Goal: Task Accomplishment & Management: Manage account settings

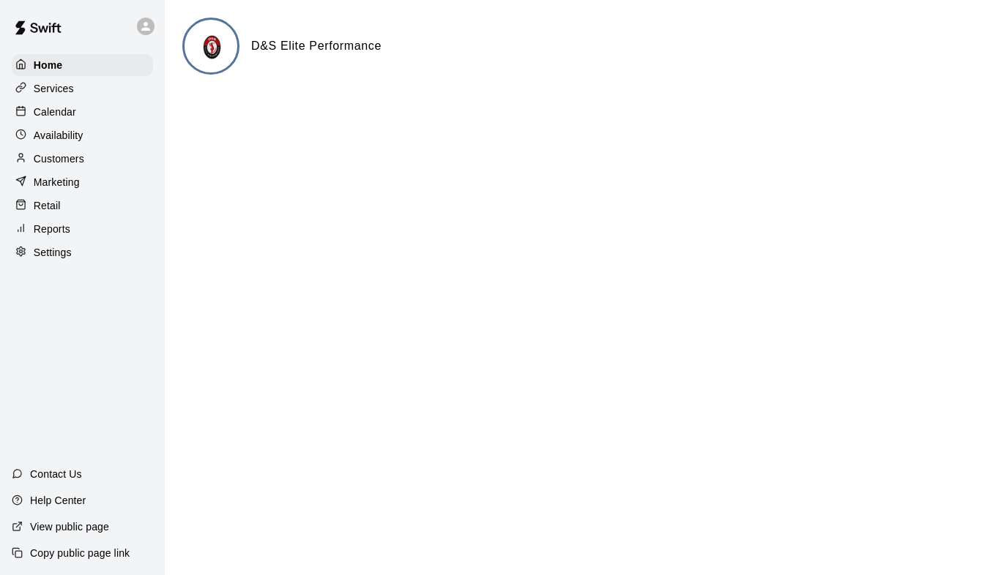
click at [62, 92] on p "Services" at bounding box center [54, 88] width 40 height 15
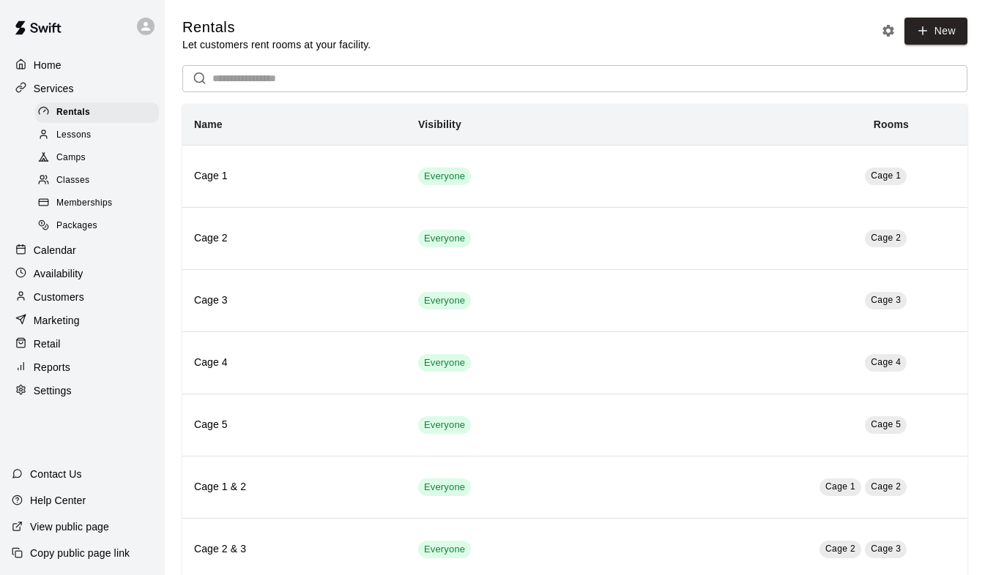
click at [56, 252] on div "Calendar" at bounding box center [82, 250] width 141 height 22
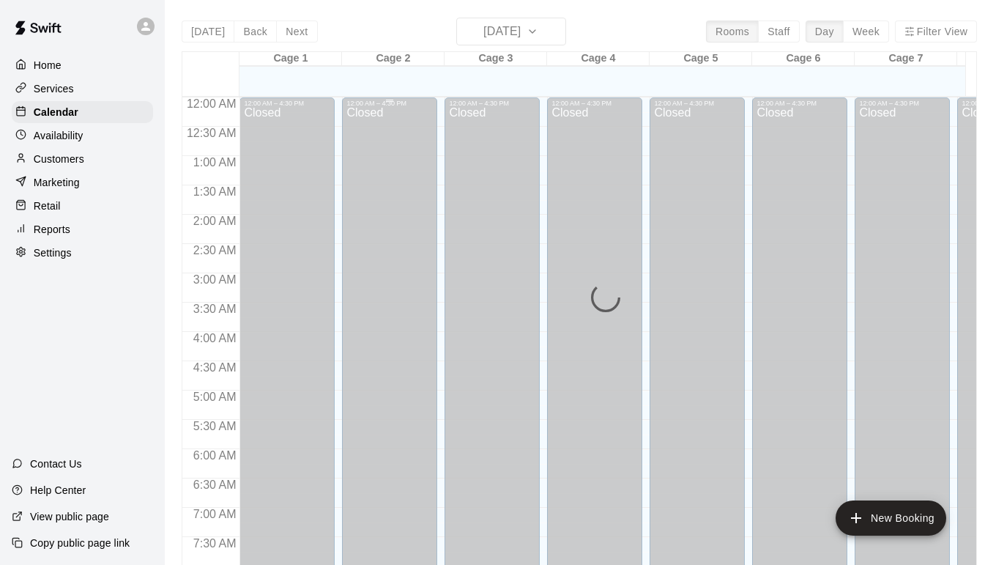
scroll to position [868, 0]
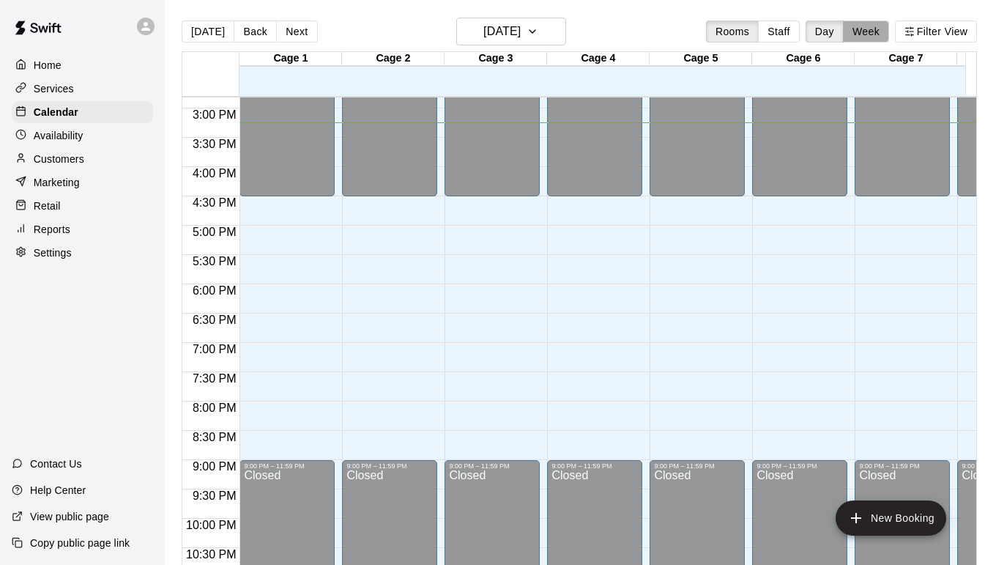
click at [884, 26] on button "Week" at bounding box center [866, 32] width 46 height 22
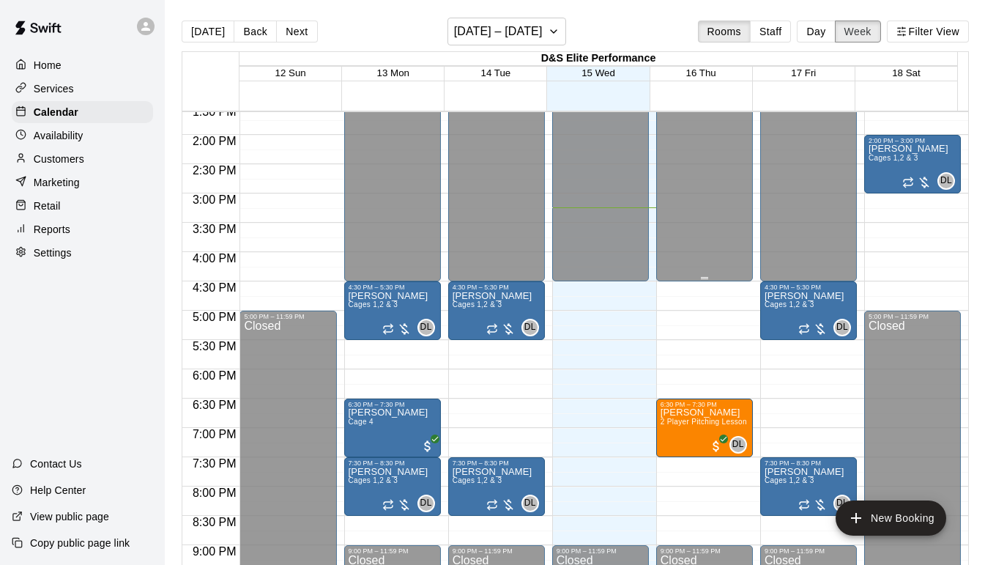
scroll to position [673, 0]
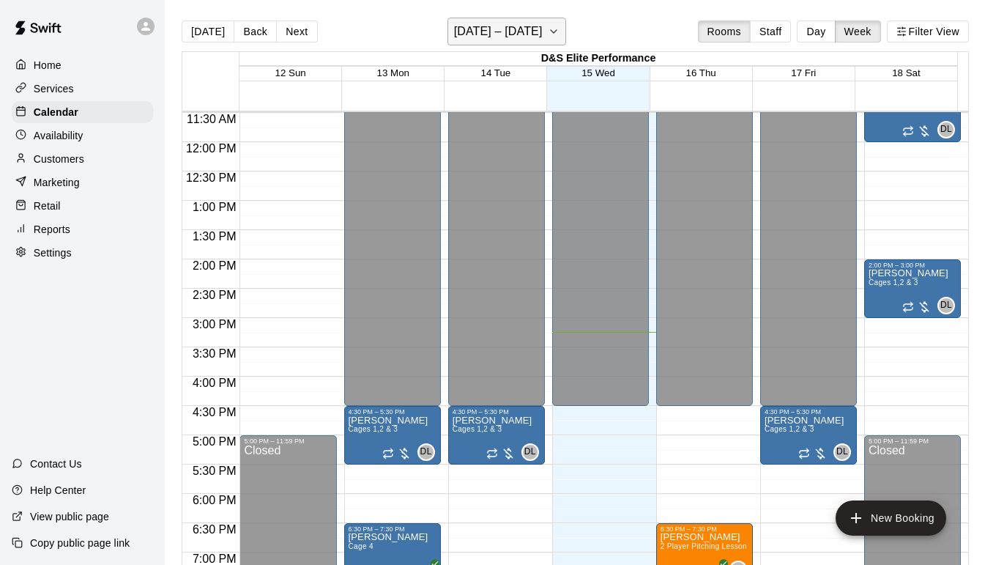
click at [551, 30] on icon "button" at bounding box center [554, 32] width 12 height 18
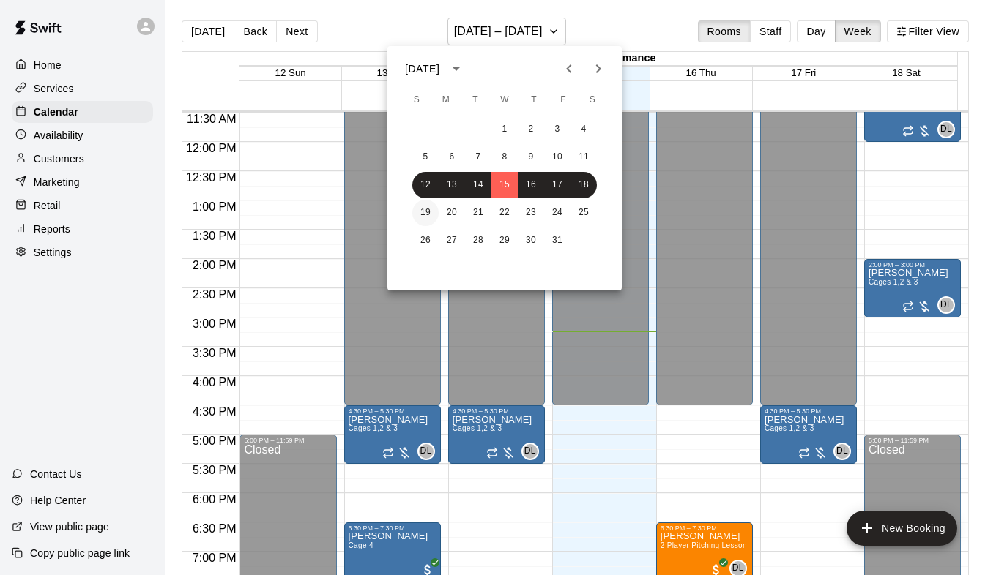
click at [433, 208] on button "19" at bounding box center [425, 213] width 26 height 26
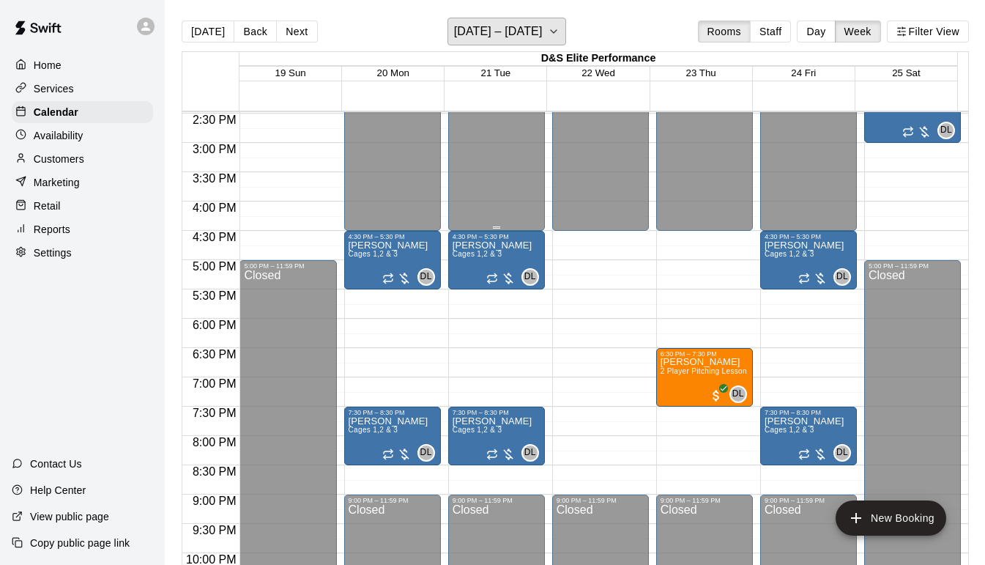
scroll to position [927, 0]
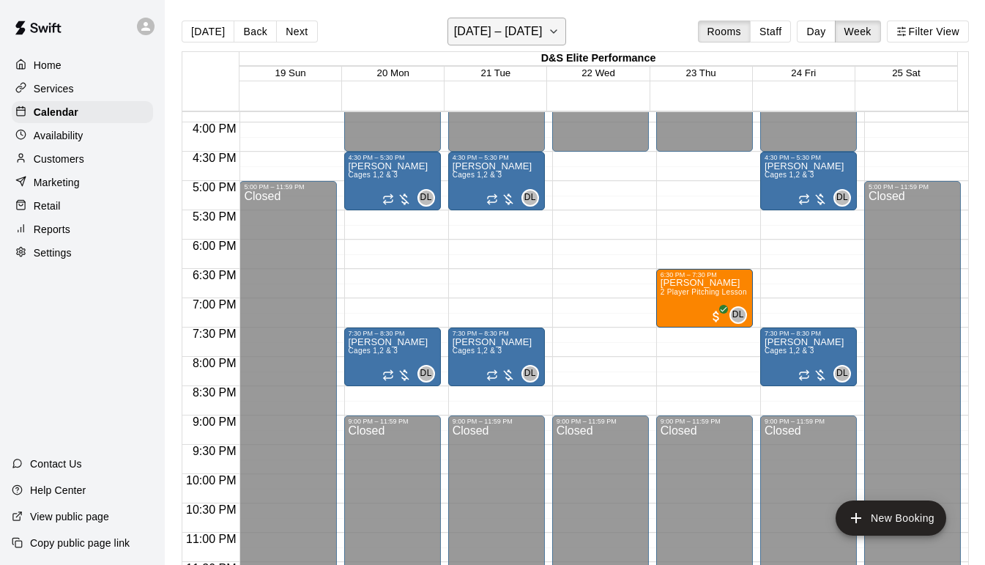
click at [556, 31] on icon "button" at bounding box center [554, 32] width 12 height 18
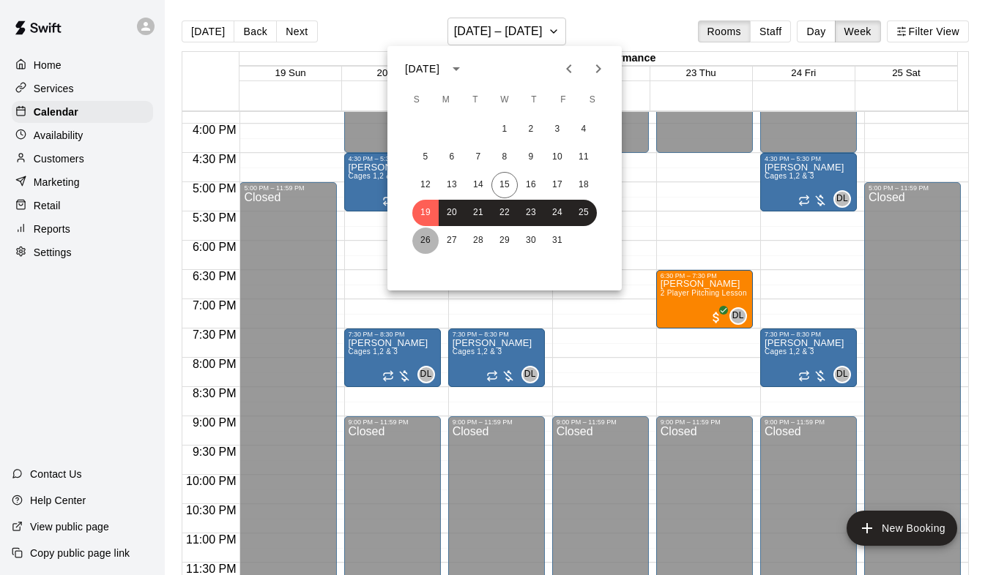
click at [423, 236] on button "26" at bounding box center [425, 241] width 26 height 26
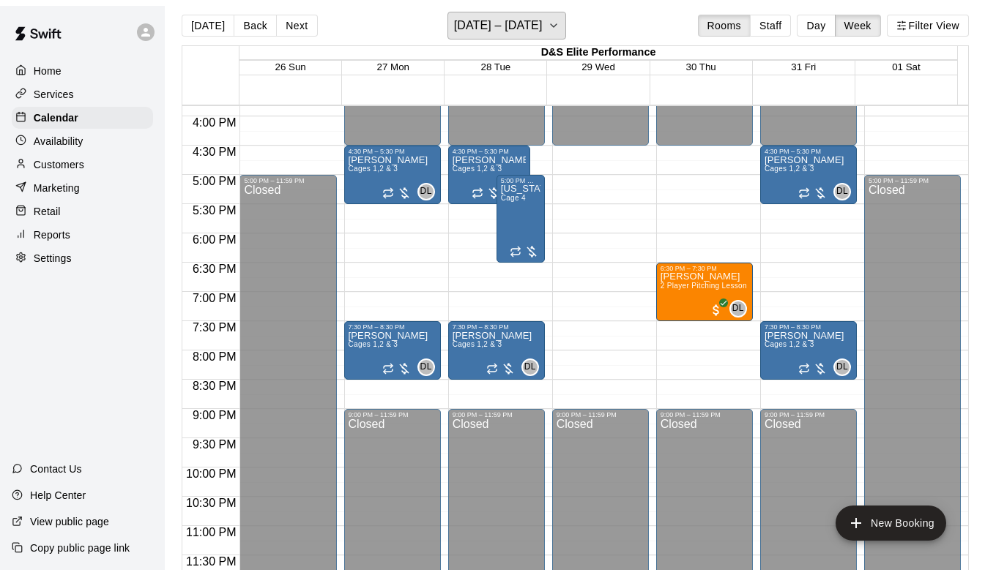
scroll to position [0, 0]
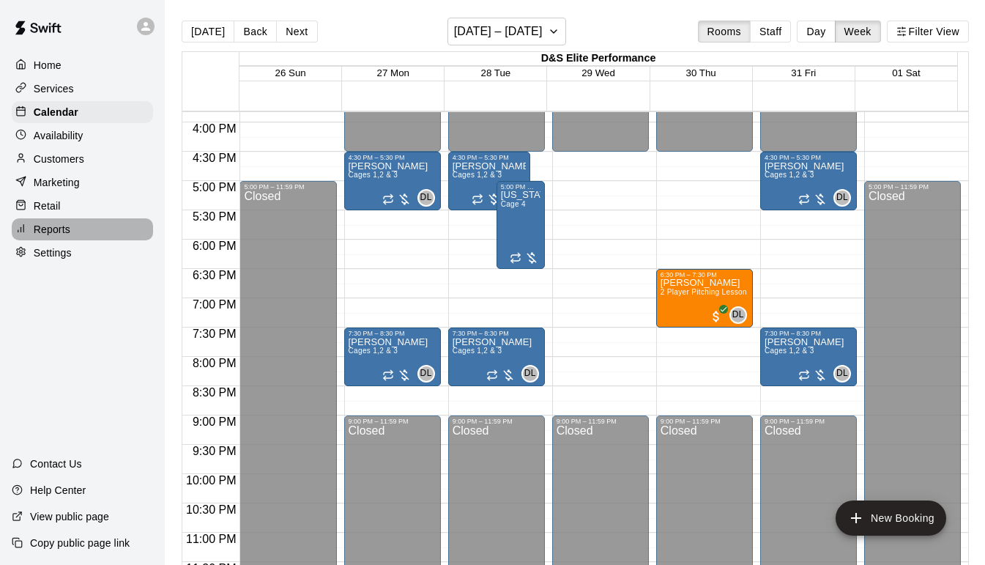
click at [63, 236] on p "Reports" at bounding box center [52, 229] width 37 height 15
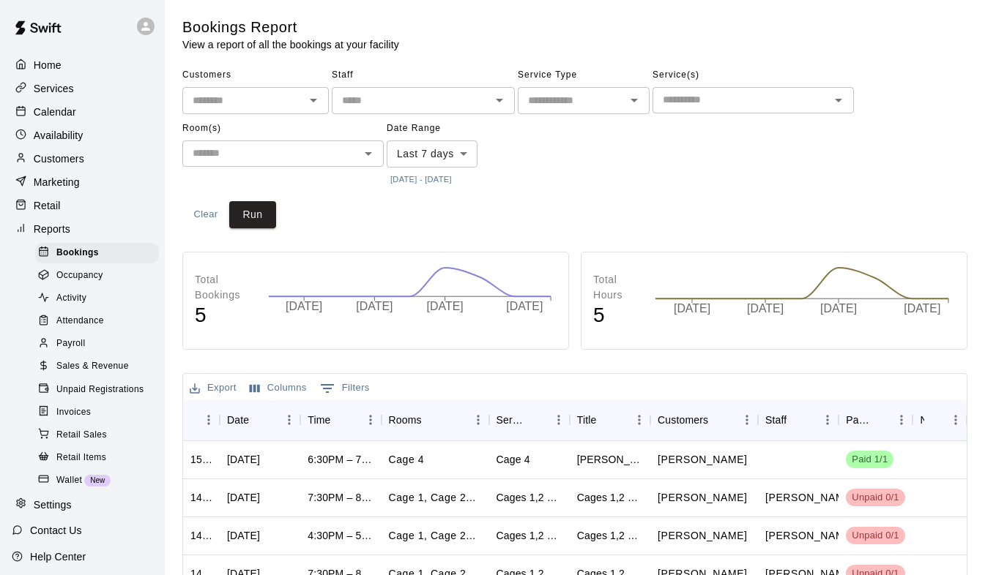
click at [101, 374] on span "Sales & Revenue" at bounding box center [92, 367] width 72 height 15
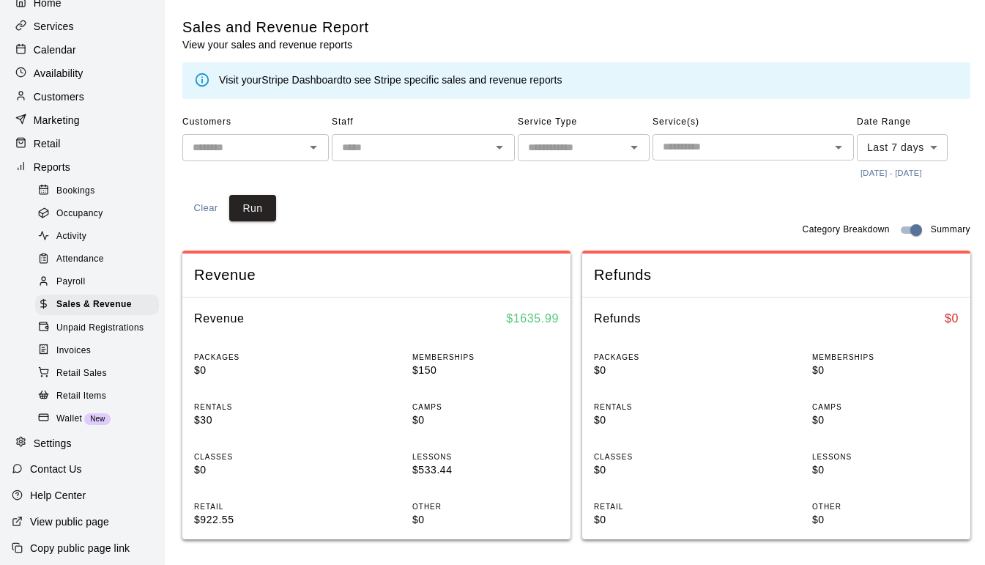
scroll to position [73, 0]
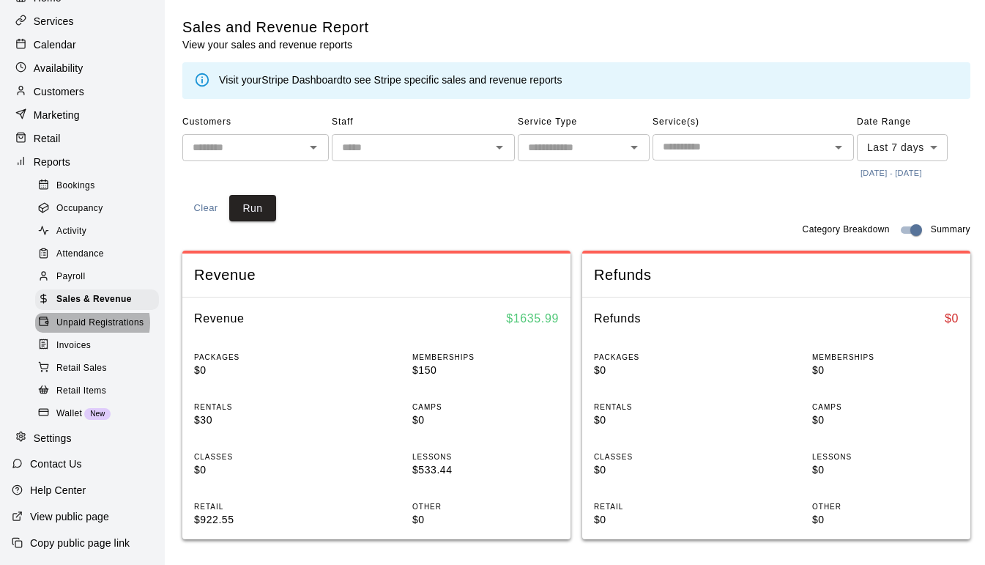
click at [89, 330] on span "Unpaid Registrations" at bounding box center [99, 323] width 87 height 15
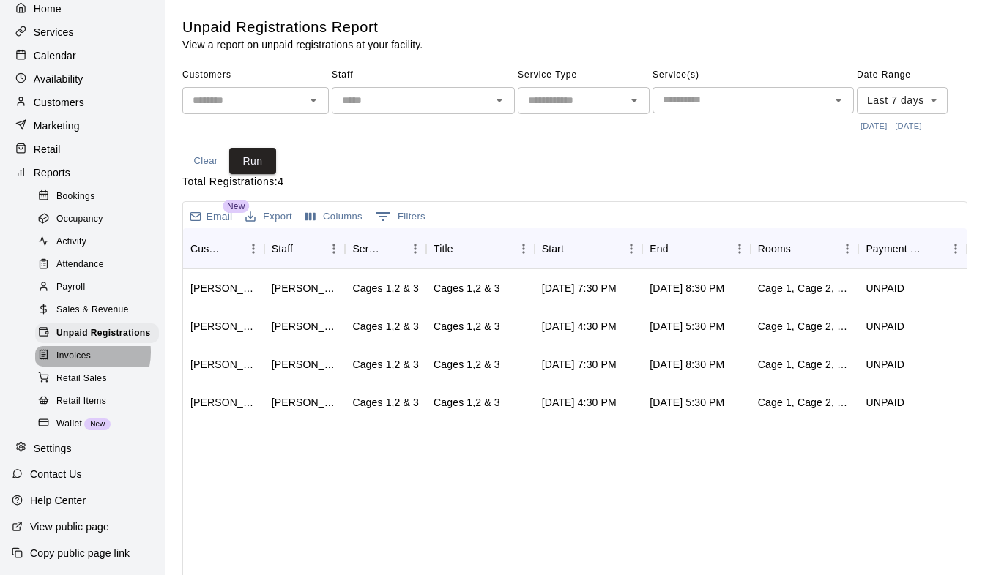
click at [82, 353] on span "Invoices" at bounding box center [73, 356] width 34 height 15
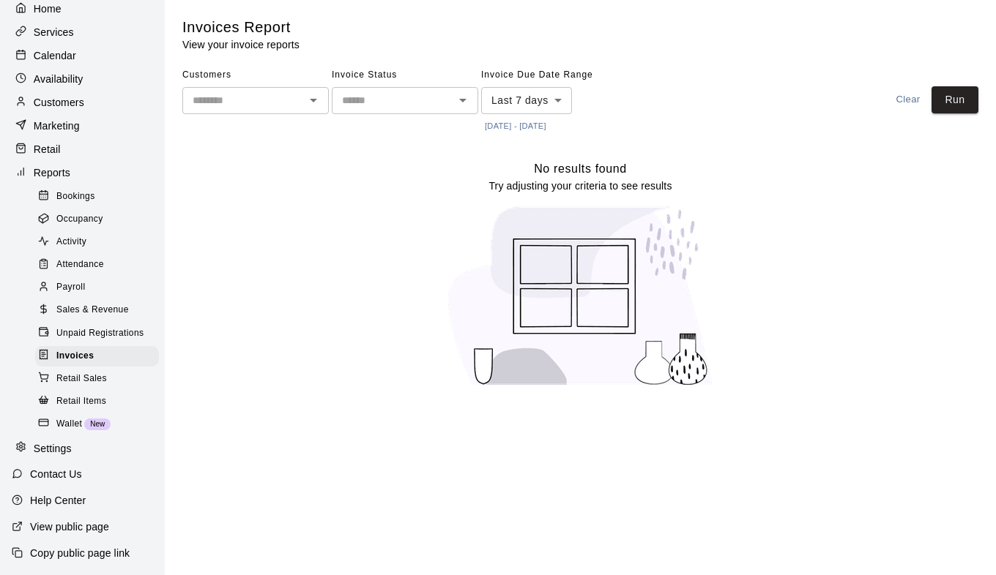
click at [311, 100] on icon "Open" at bounding box center [313, 101] width 7 height 4
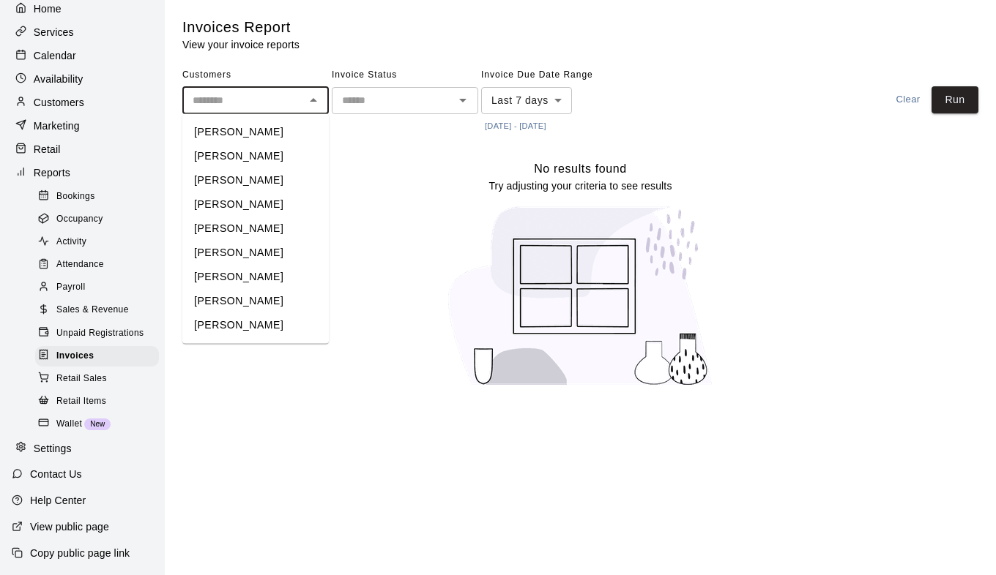
click at [389, 174] on div "No results found Try adjusting your criteria to see results" at bounding box center [580, 279] width 796 height 239
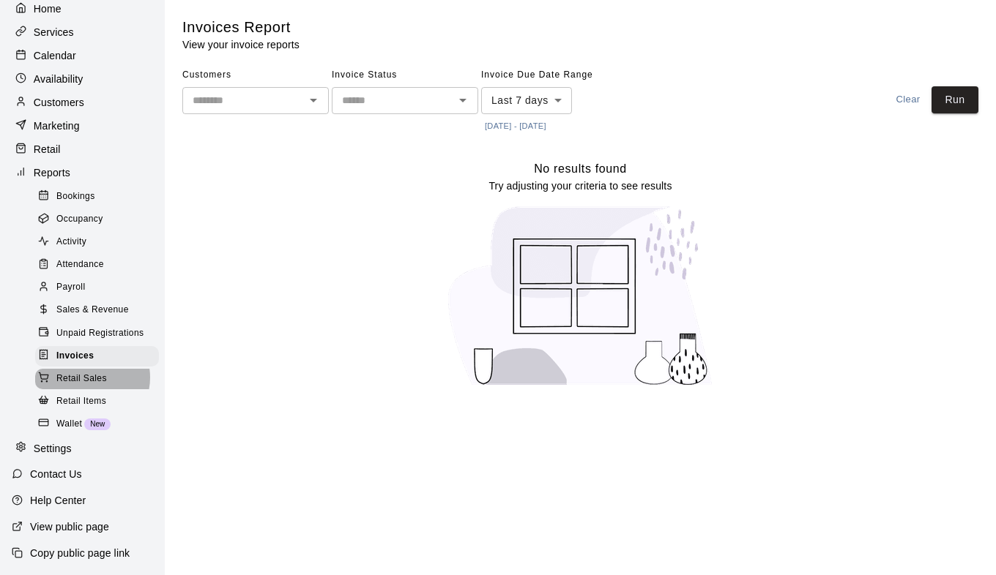
click at [87, 379] on span "Retail Sales" at bounding box center [81, 379] width 51 height 15
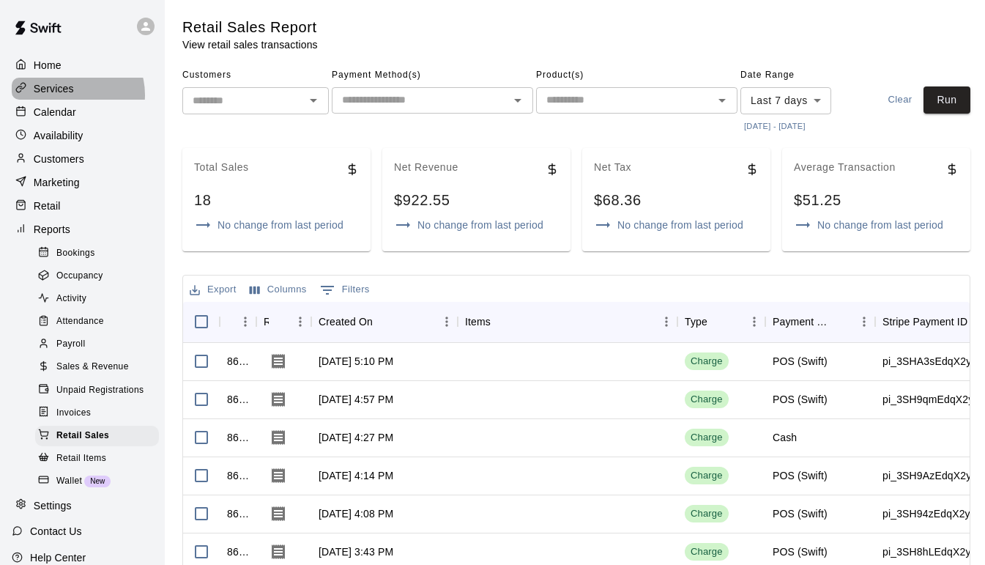
click at [68, 96] on p "Services" at bounding box center [54, 88] width 40 height 15
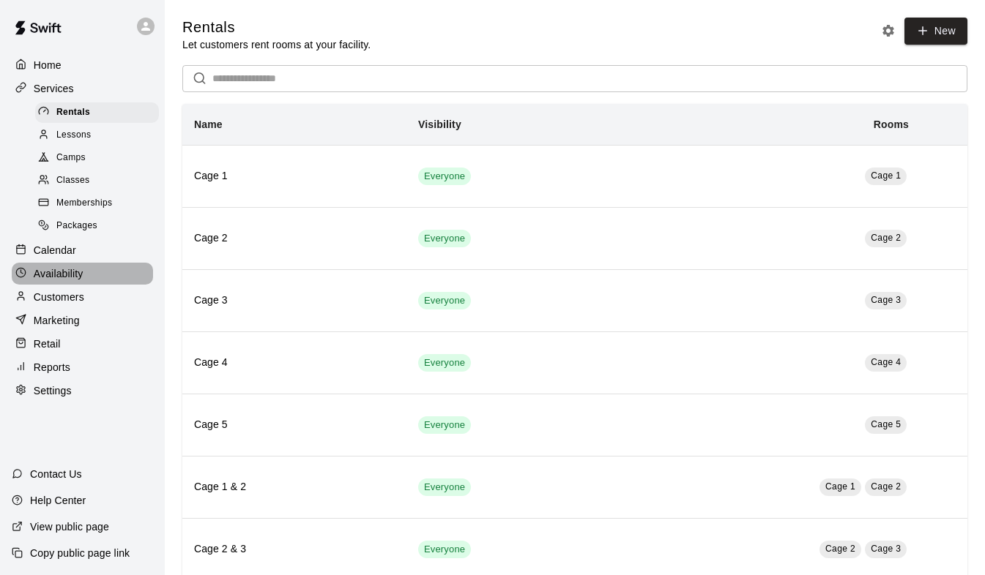
click at [75, 281] on p "Availability" at bounding box center [59, 274] width 50 height 15
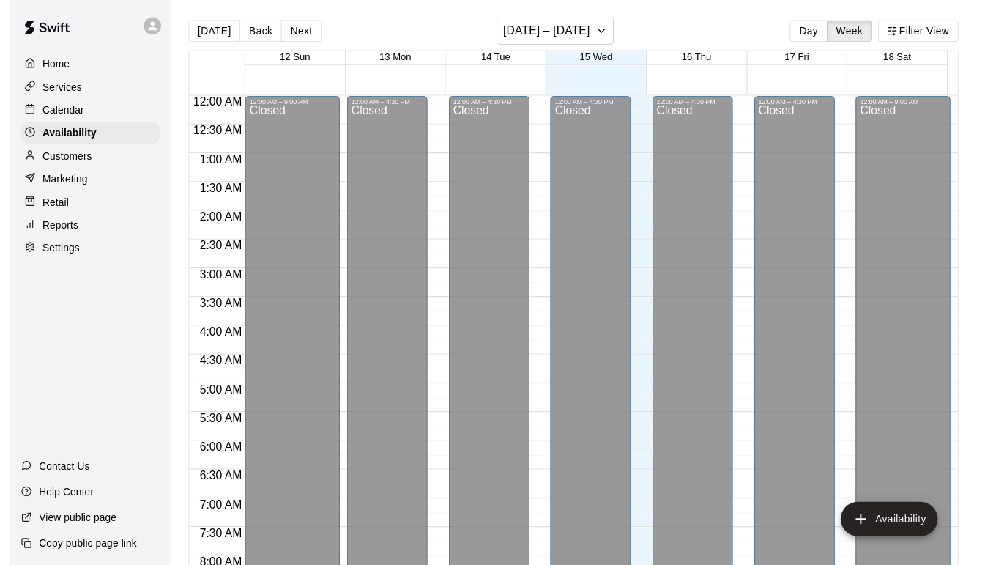
scroll to position [901, 0]
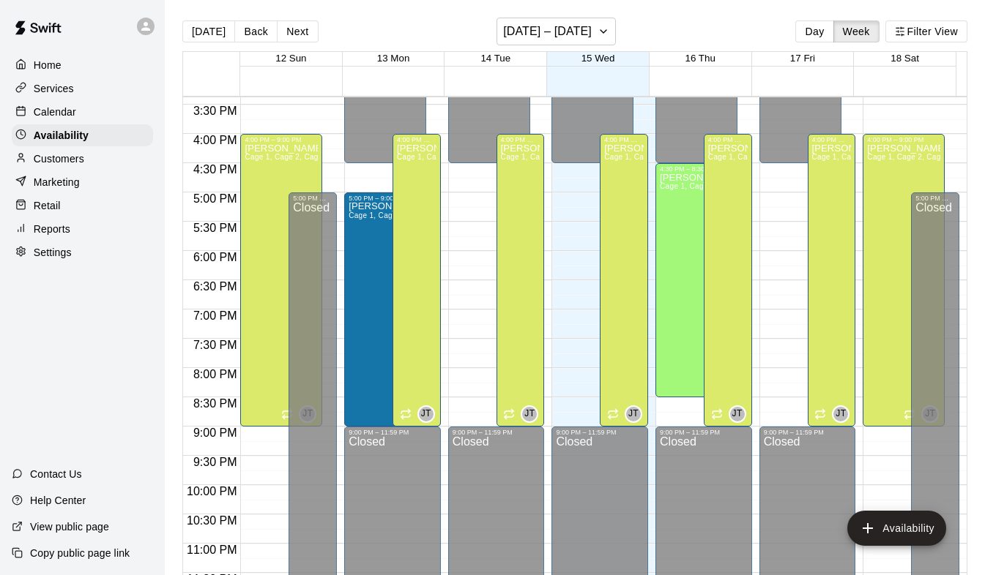
click at [58, 213] on p "Retail" at bounding box center [47, 205] width 27 height 15
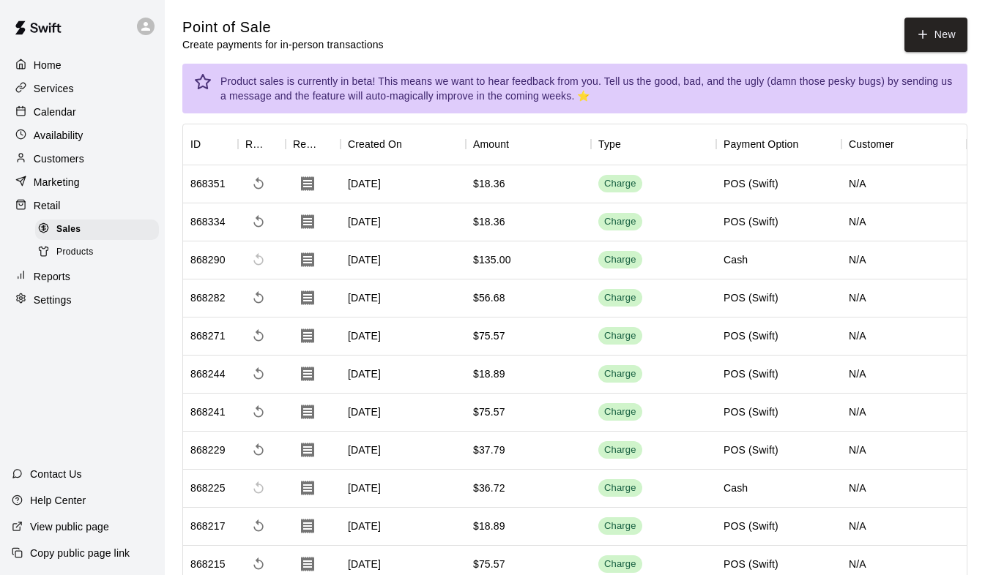
click at [79, 92] on div "Services" at bounding box center [82, 89] width 141 height 22
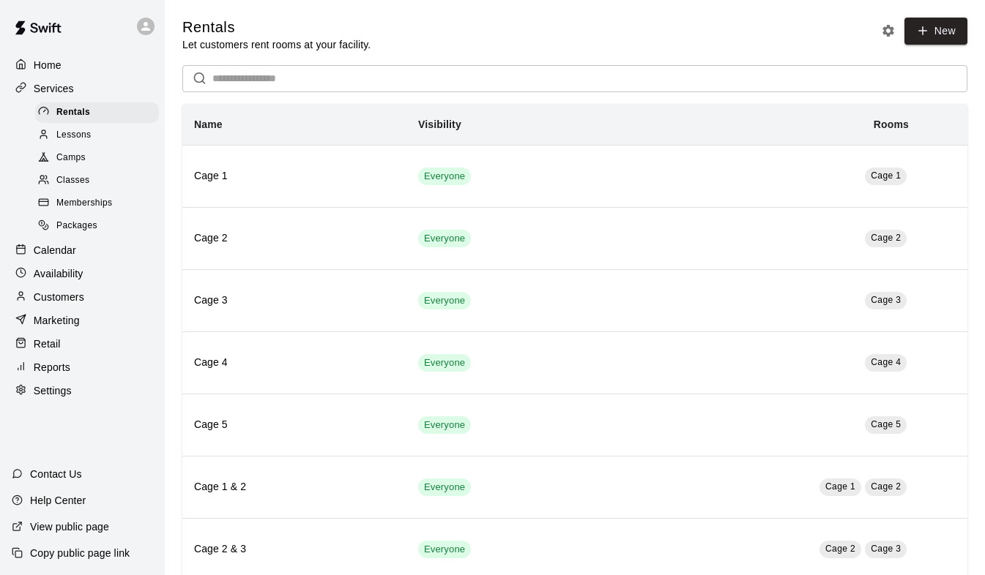
click at [64, 258] on p "Calendar" at bounding box center [55, 250] width 42 height 15
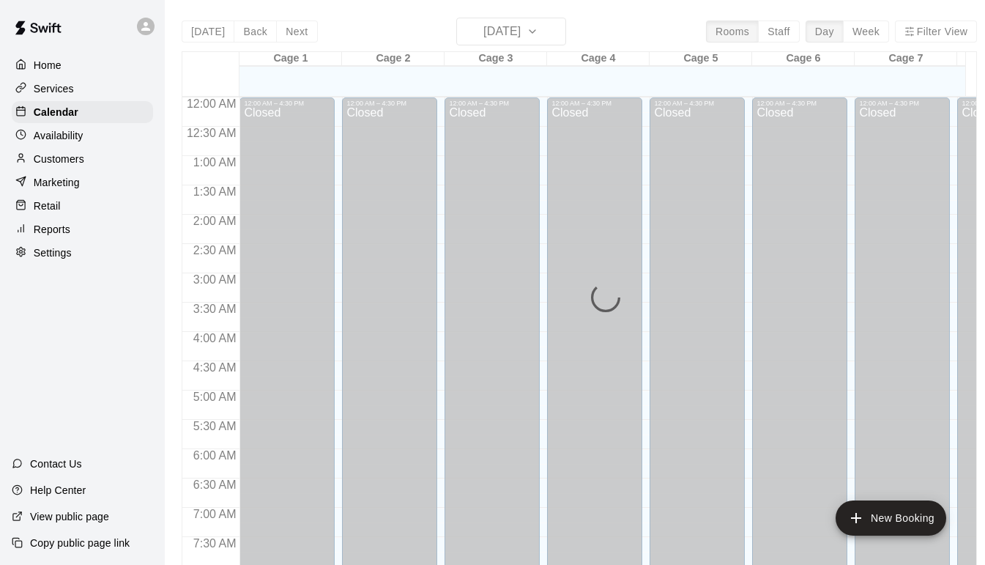
scroll to position [868, 0]
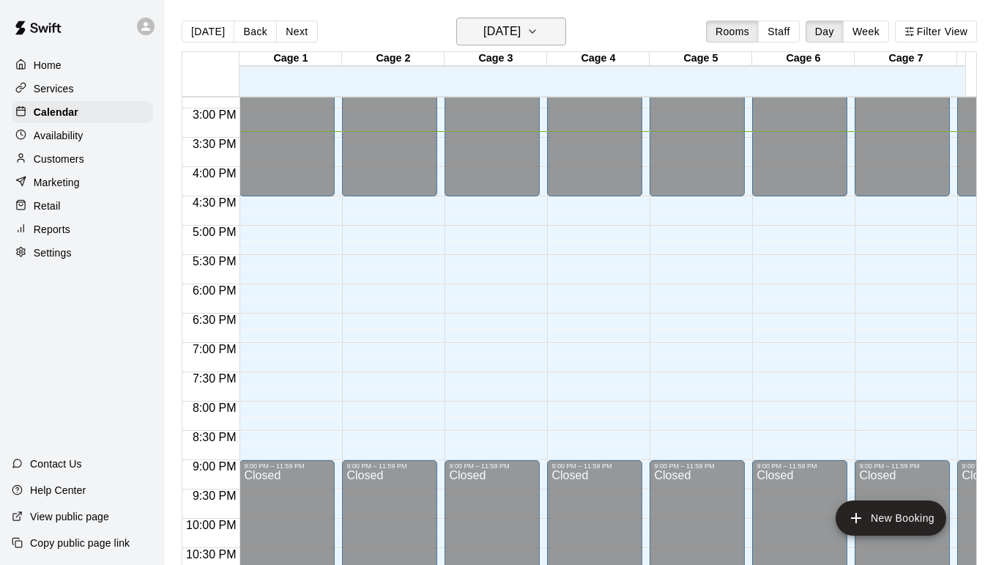
click at [535, 31] on icon "button" at bounding box center [532, 31] width 6 height 3
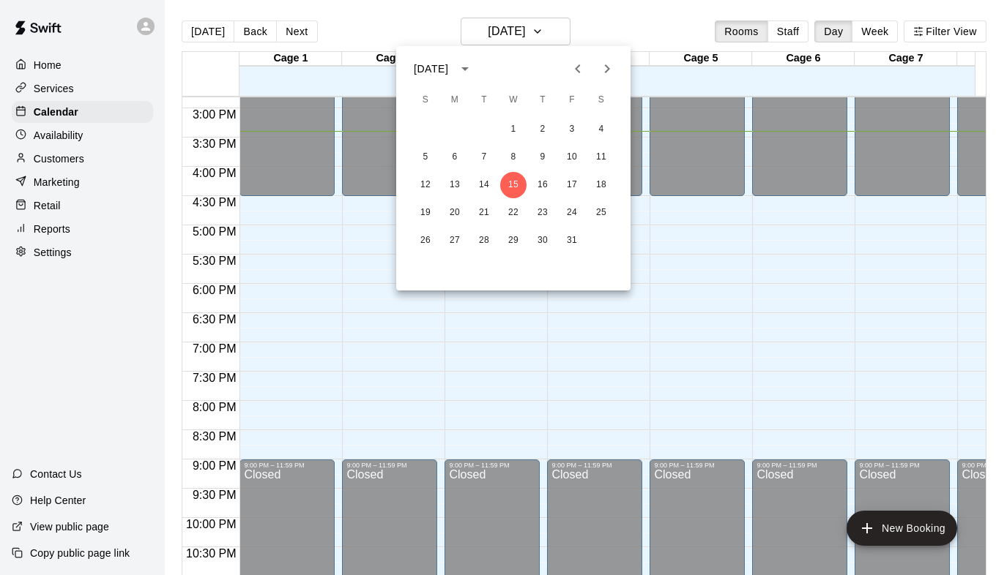
click at [603, 61] on icon "Next month" at bounding box center [607, 69] width 18 height 18
click at [423, 213] on button "16" at bounding box center [425, 213] width 26 height 26
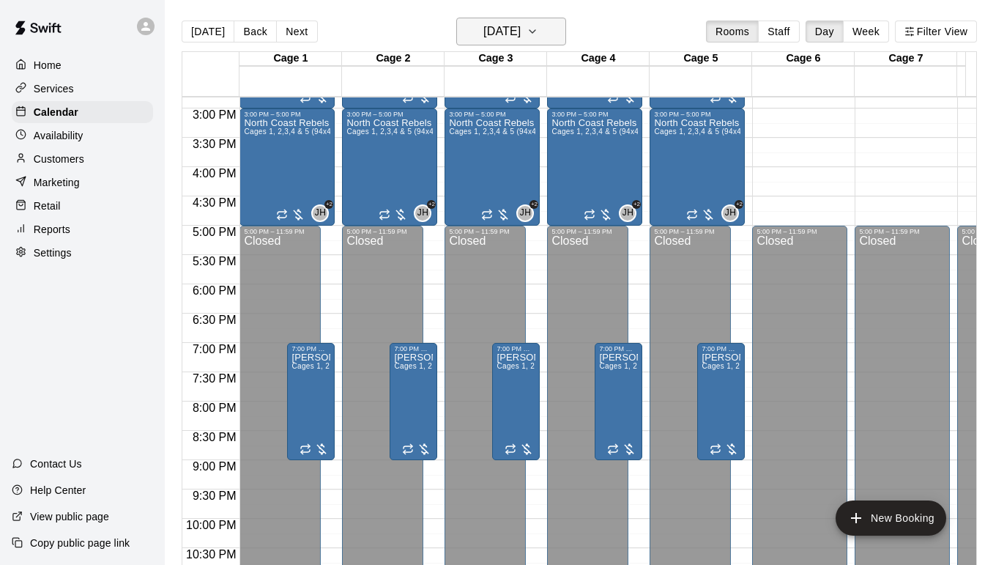
click at [549, 36] on button "[DATE]" at bounding box center [511, 32] width 110 height 28
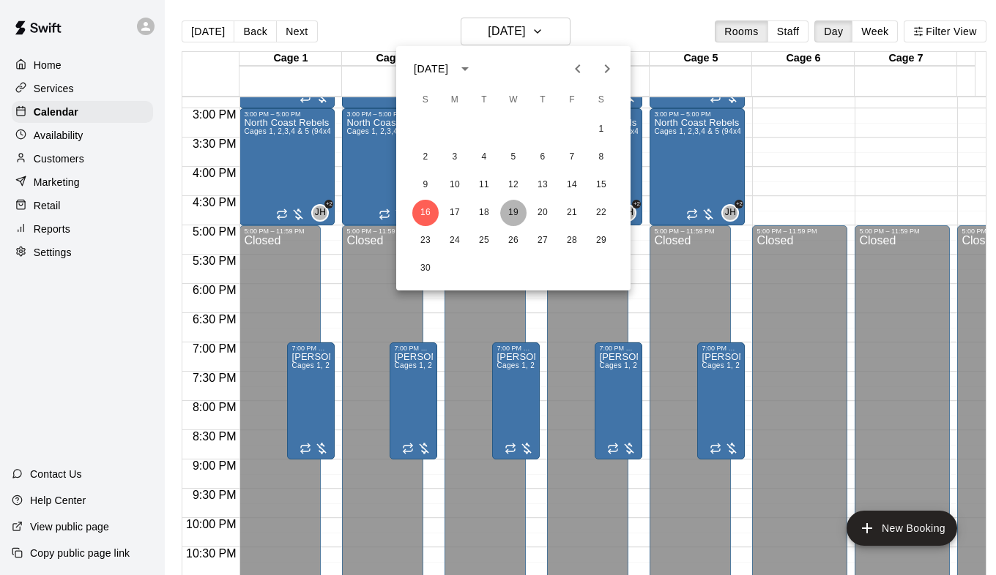
click at [515, 209] on button "19" at bounding box center [513, 213] width 26 height 26
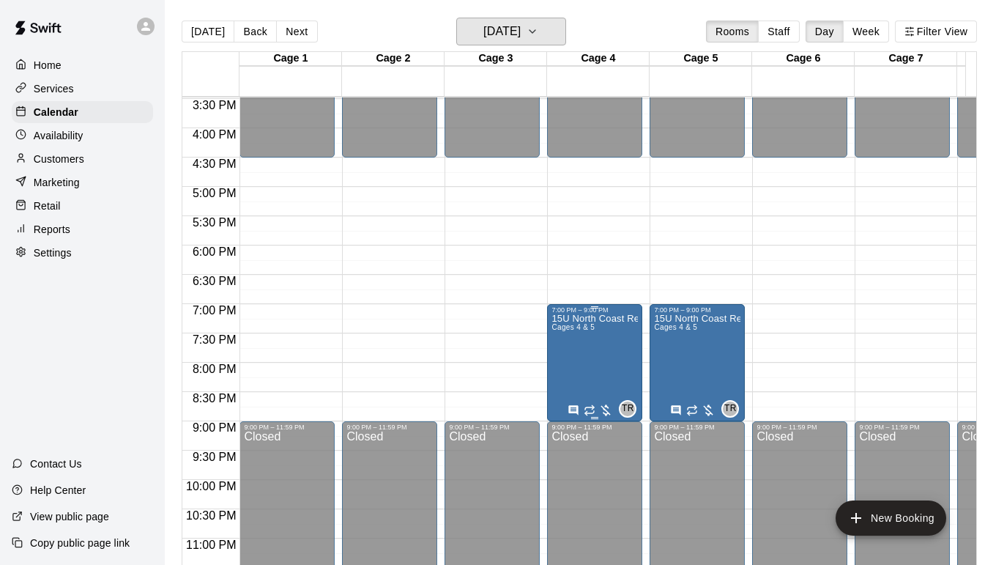
scroll to position [923, 0]
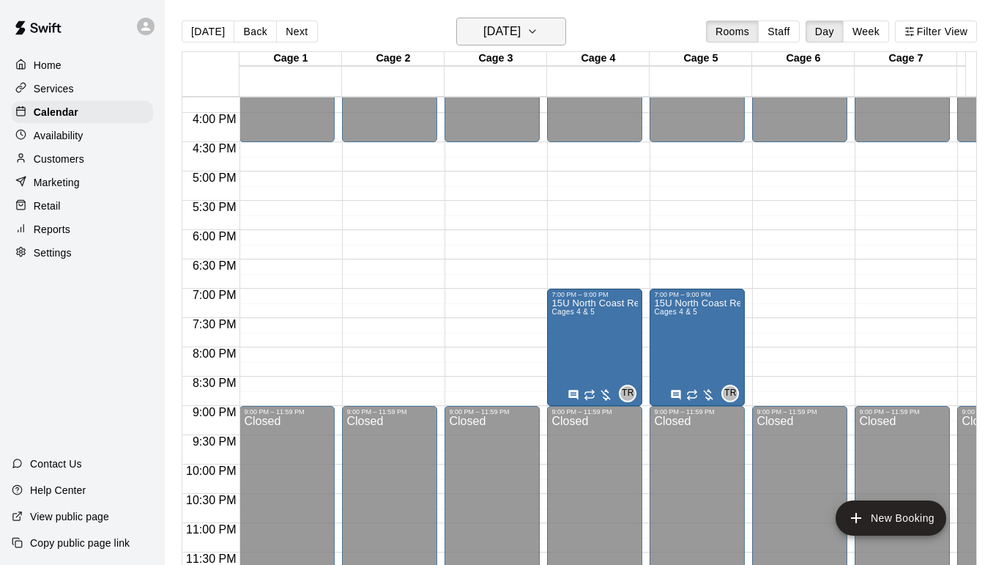
click at [538, 29] on icon "button" at bounding box center [532, 32] width 12 height 18
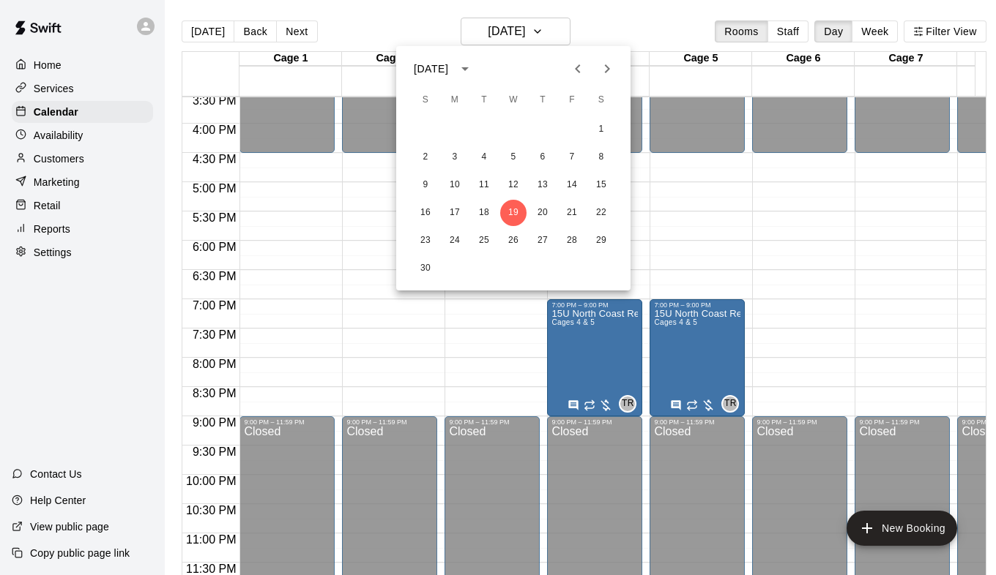
click at [868, 30] on div at bounding box center [498, 287] width 996 height 575
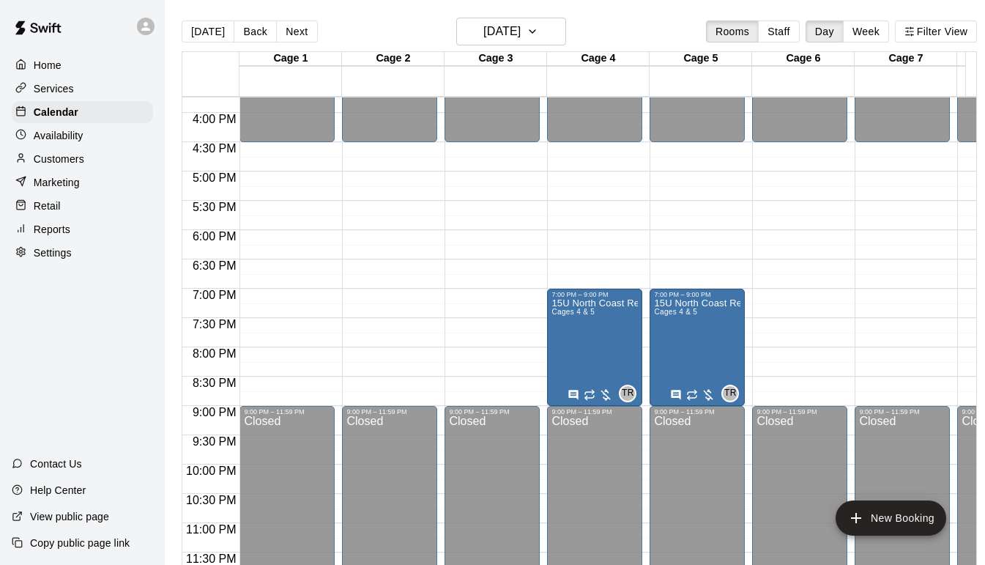
click at [868, 30] on button "Week" at bounding box center [866, 32] width 46 height 22
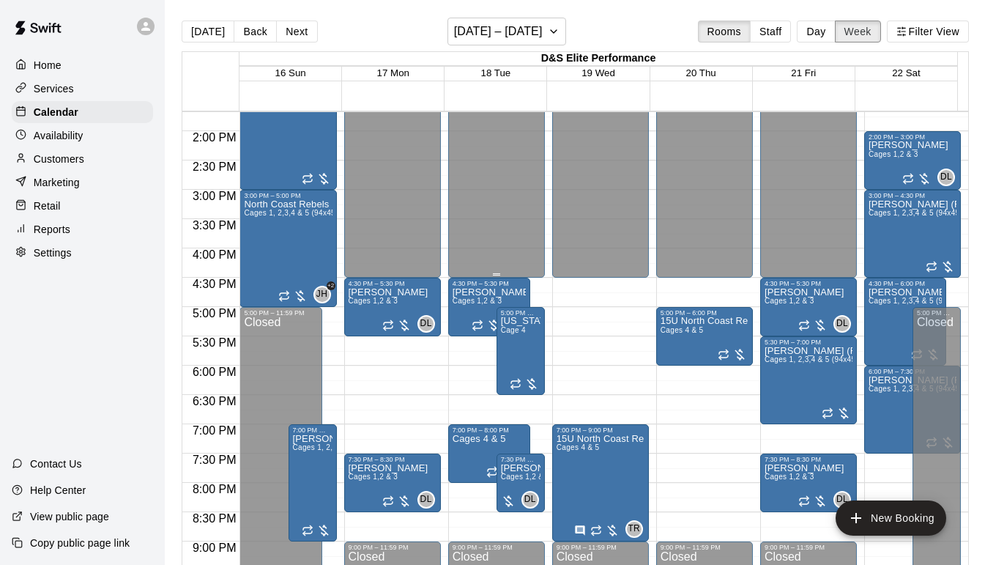
scroll to position [854, 0]
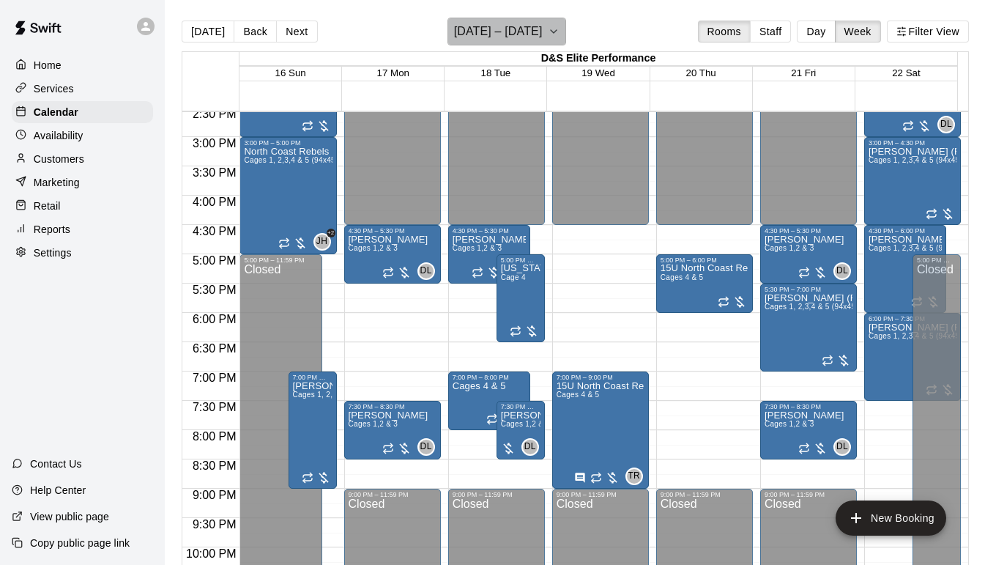
click at [556, 31] on icon "button" at bounding box center [554, 31] width 6 height 3
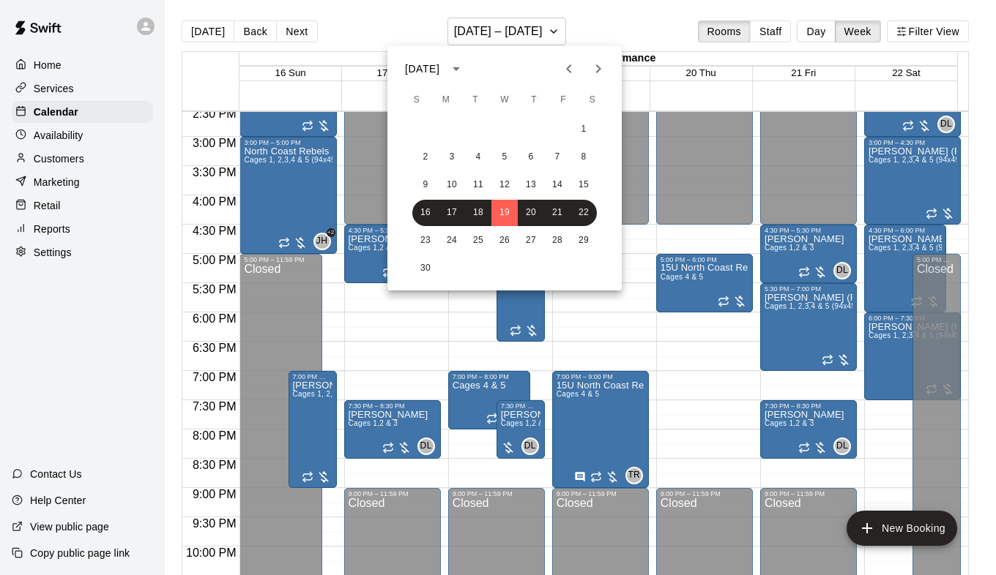
click at [594, 12] on div at bounding box center [498, 287] width 996 height 575
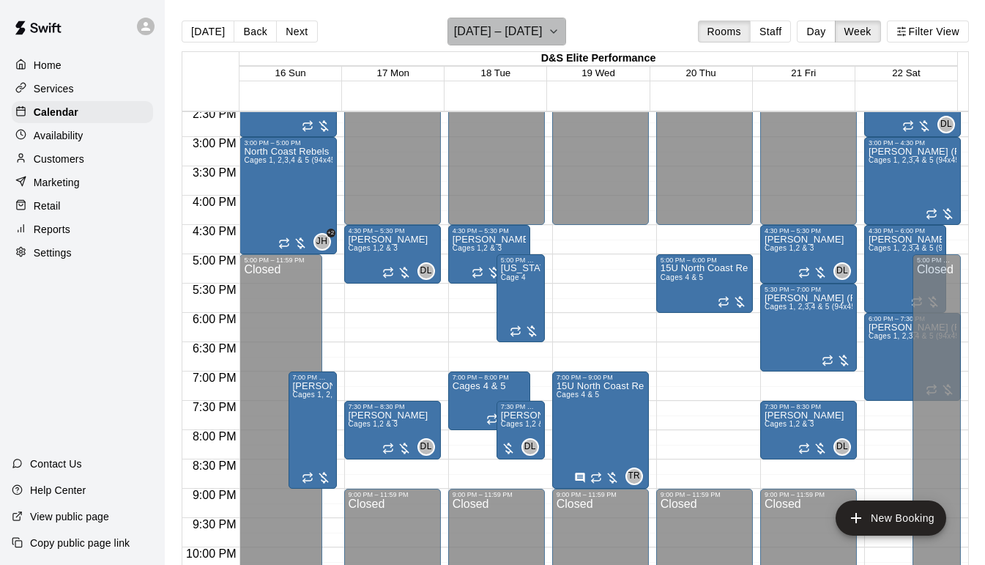
click at [563, 29] on button "[DATE] – [DATE]" at bounding box center [506, 32] width 119 height 28
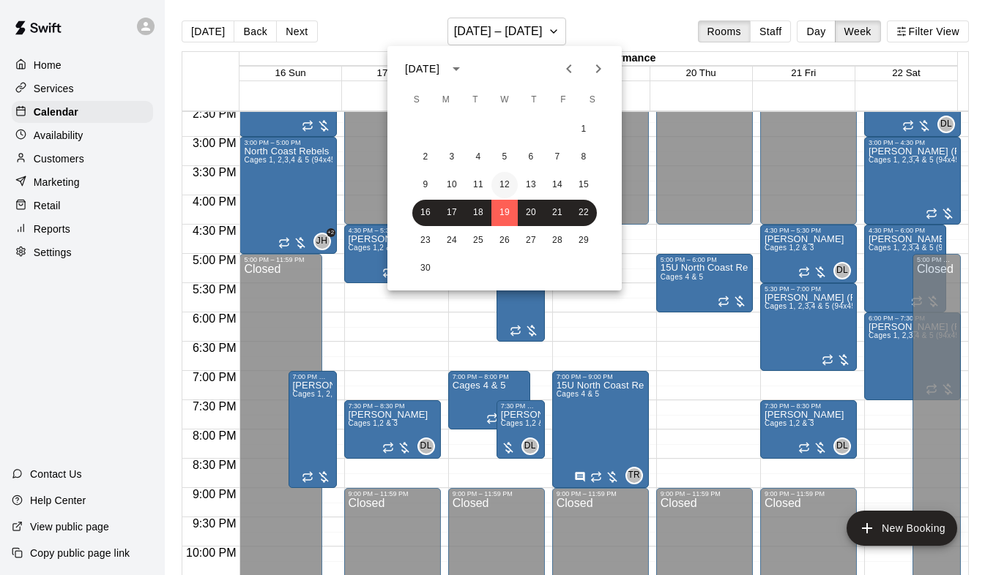
click at [507, 184] on button "12" at bounding box center [504, 185] width 26 height 26
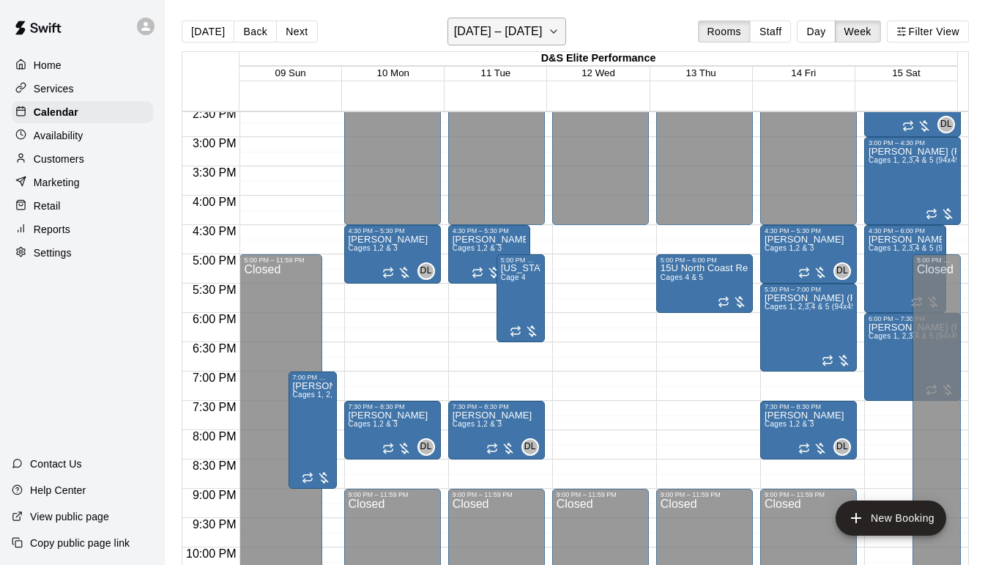
click at [556, 34] on icon "button" at bounding box center [554, 32] width 12 height 18
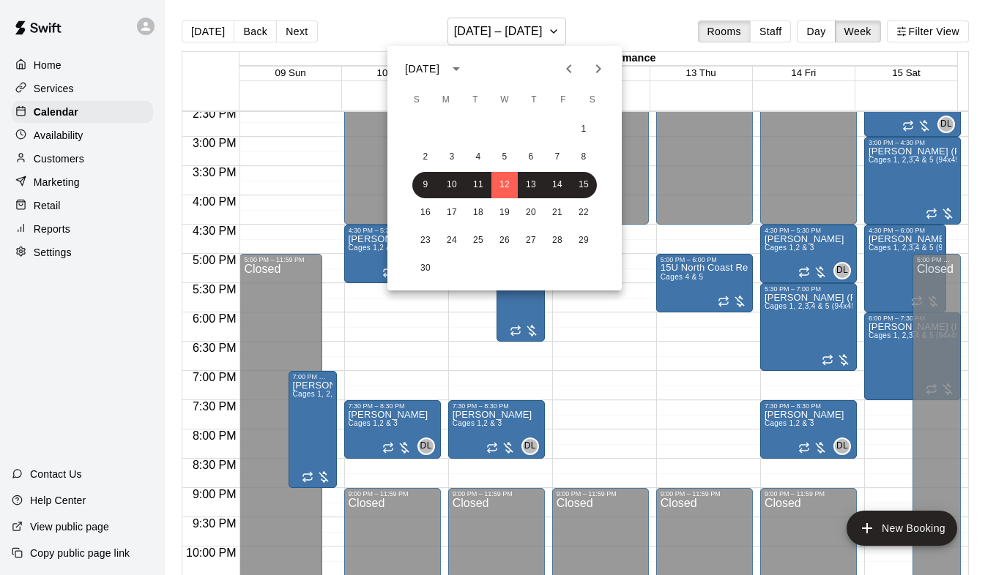
click at [595, 65] on icon "Next month" at bounding box center [598, 69] width 18 height 18
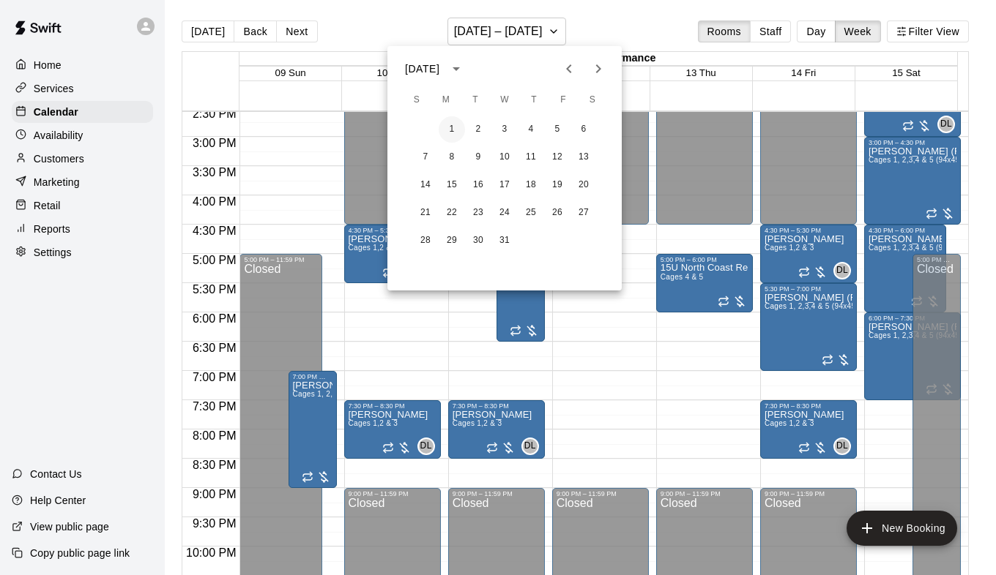
click at [459, 134] on button "1" at bounding box center [452, 129] width 26 height 26
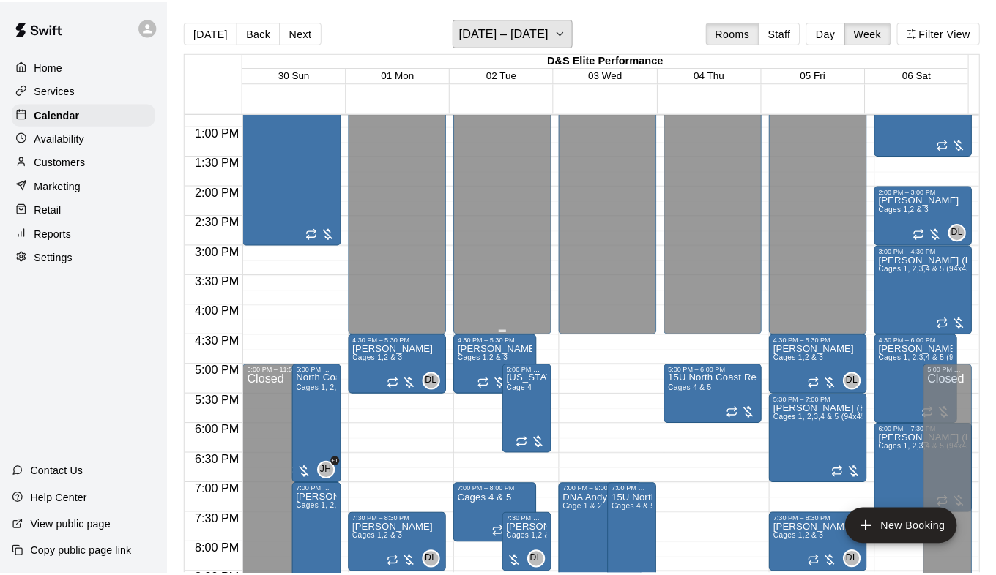
scroll to position [781, 0]
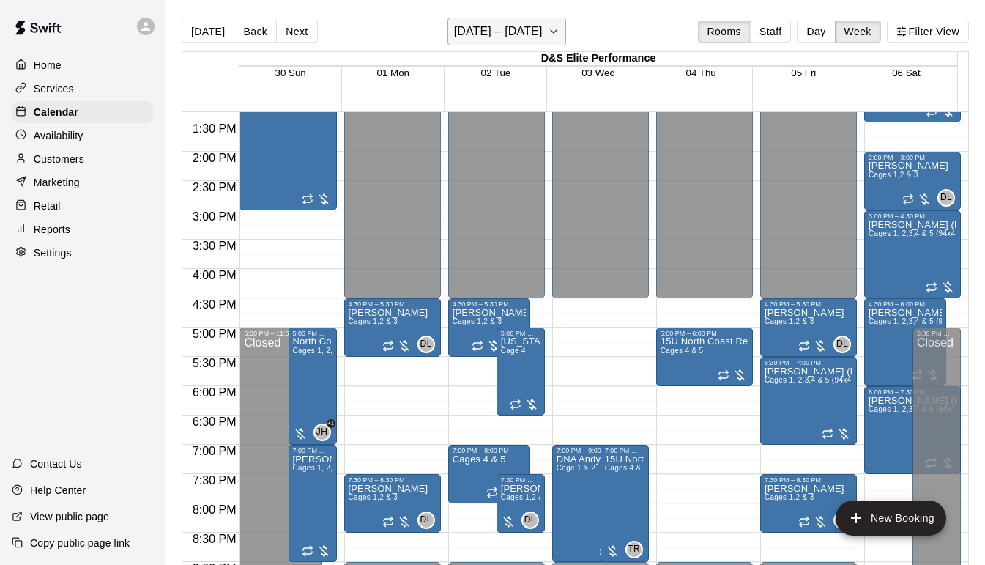
click at [556, 31] on icon "button" at bounding box center [554, 31] width 6 height 3
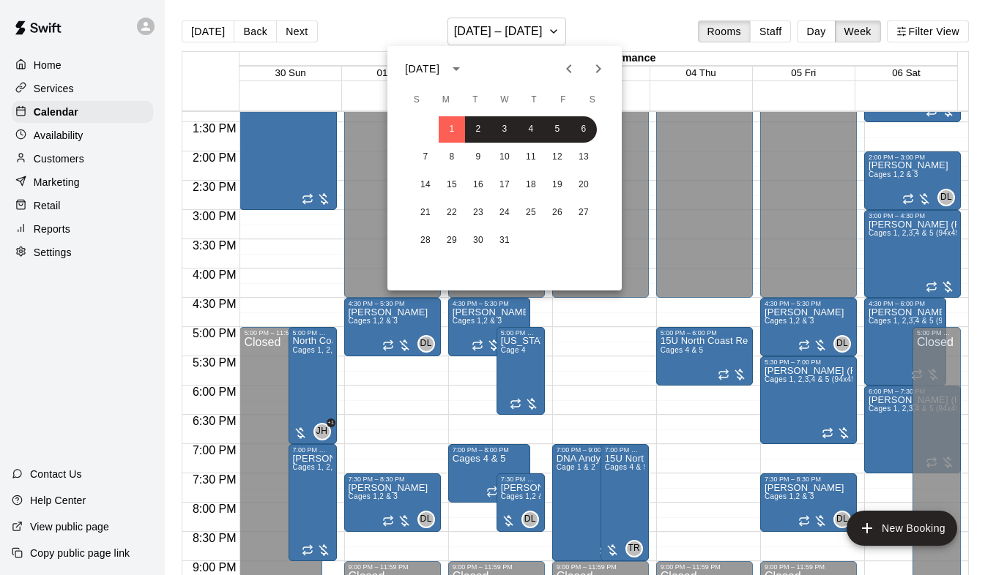
click at [573, 67] on icon "Previous month" at bounding box center [569, 69] width 18 height 18
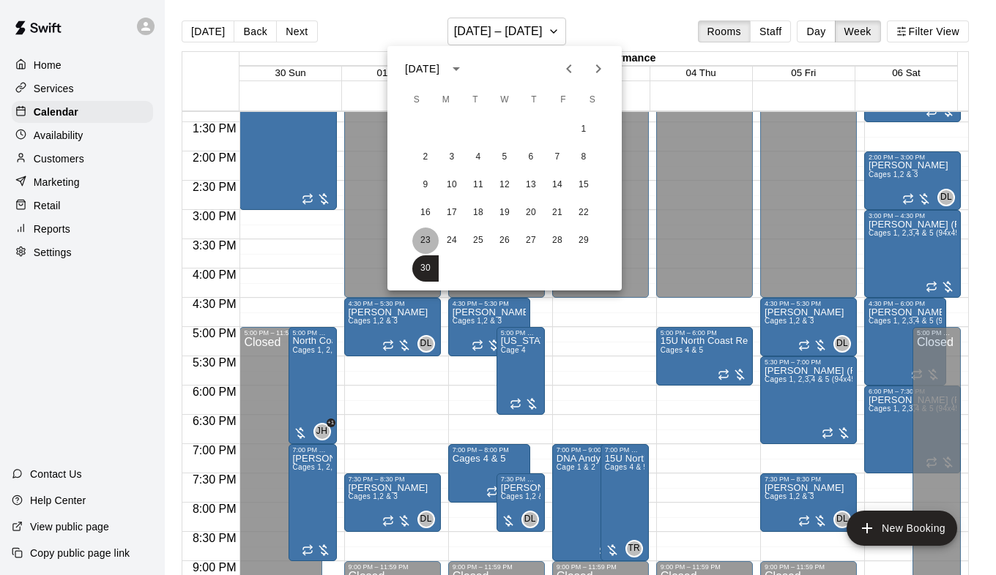
click at [422, 242] on button "23" at bounding box center [425, 241] width 26 height 26
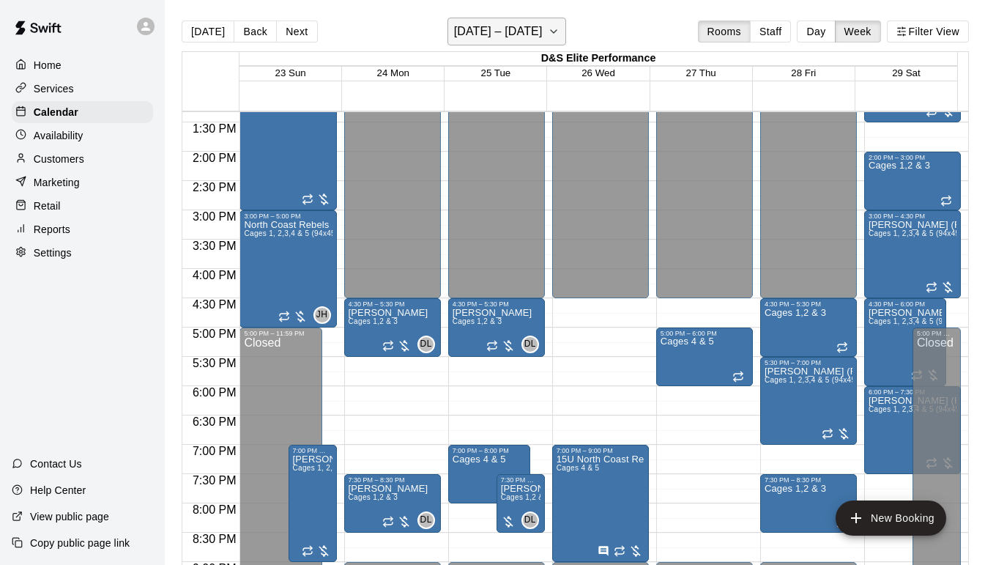
click at [564, 37] on button "[DATE] – [DATE]" at bounding box center [506, 32] width 119 height 28
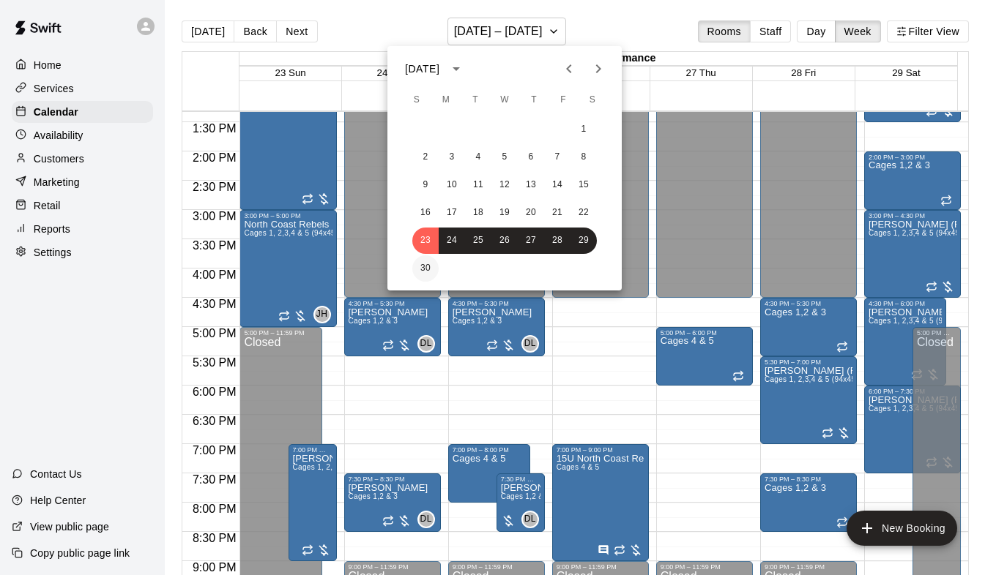
click at [425, 275] on button "30" at bounding box center [425, 269] width 26 height 26
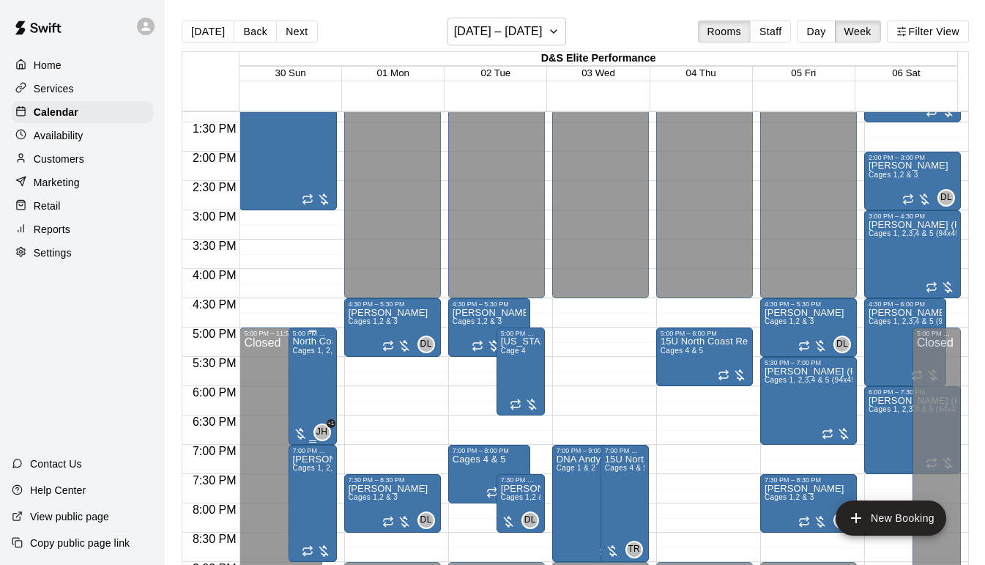
click at [312, 354] on span "Cages 1, 2,3,4 & 5 (94x45)" at bounding box center [340, 350] width 94 height 8
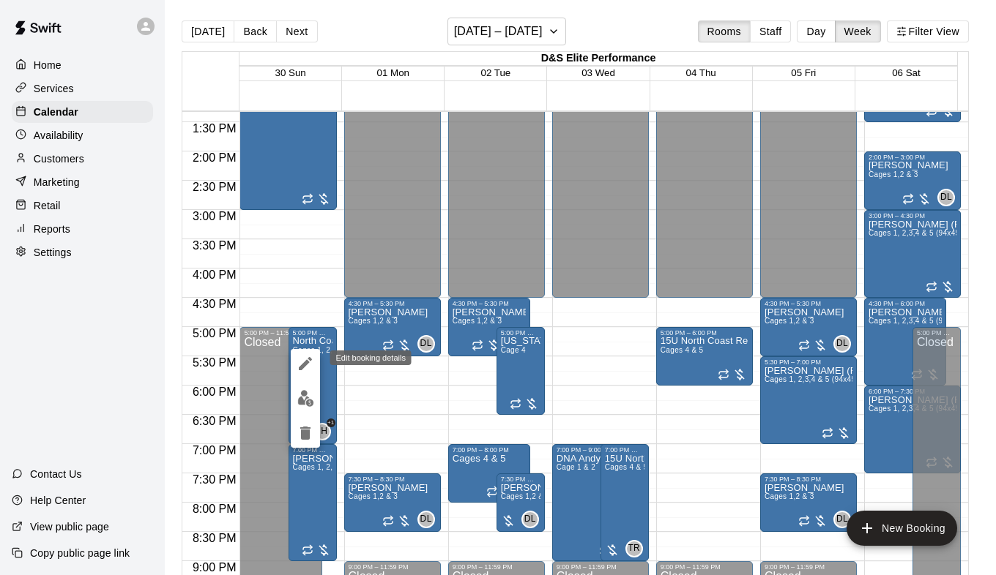
click at [308, 358] on icon "edit" at bounding box center [305, 363] width 13 height 13
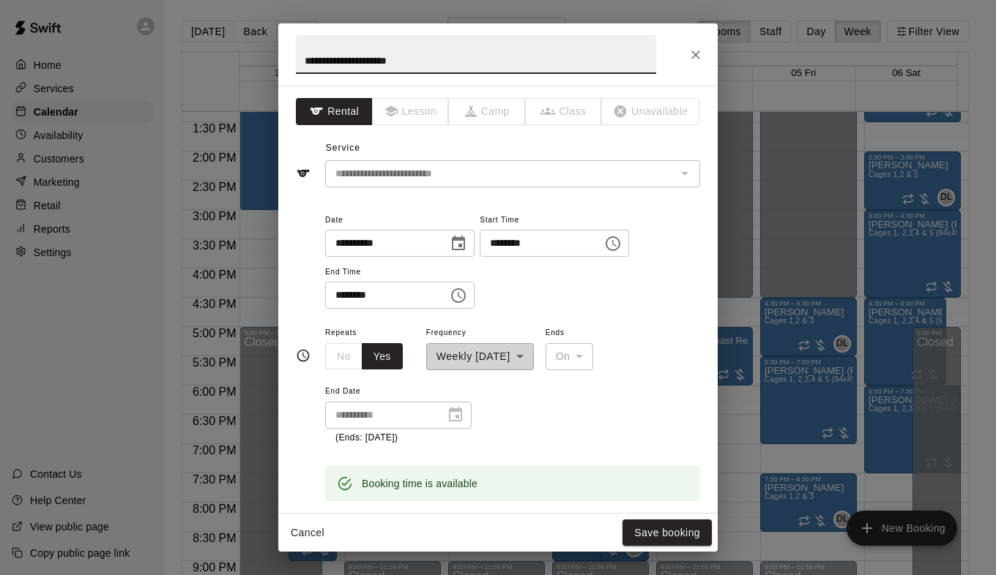
click at [622, 245] on icon "Choose time, selected time is 5:00 PM" at bounding box center [613, 244] width 18 height 18
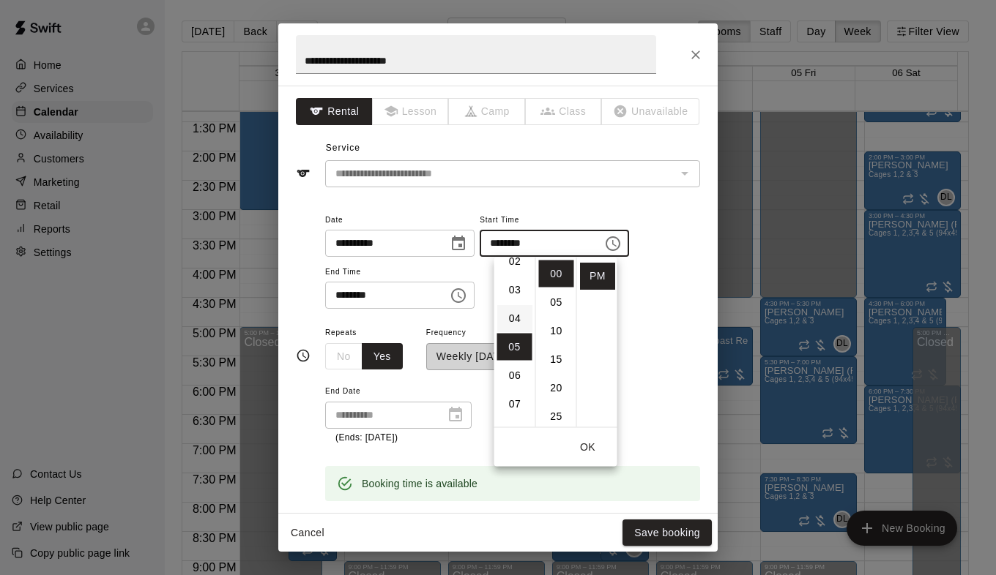
scroll to position [0, 0]
drag, startPoint x: 515, startPoint y: 353, endPoint x: 524, endPoint y: 353, distance: 8.1
click at [515, 353] on li "03" at bounding box center [514, 359] width 35 height 27
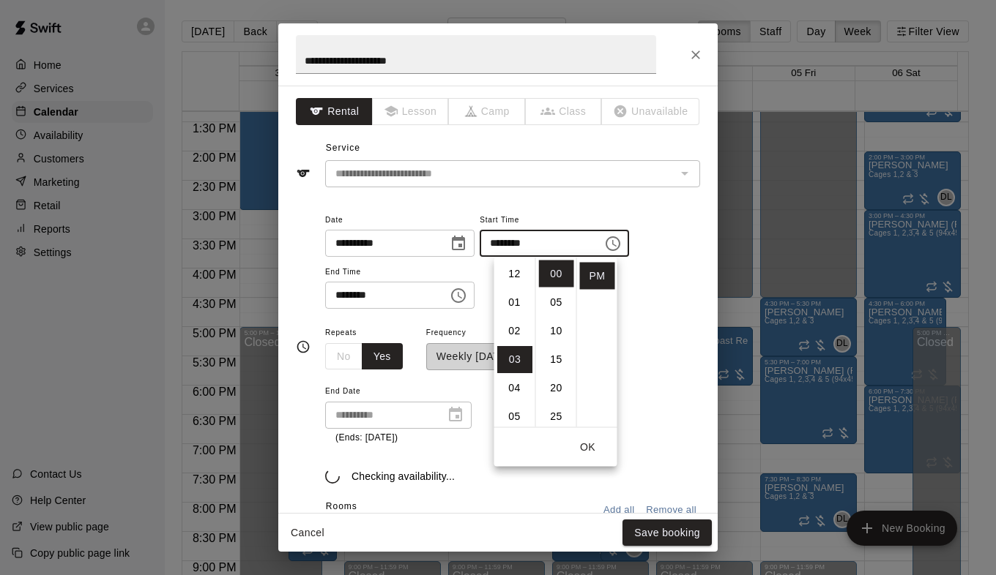
type input "********"
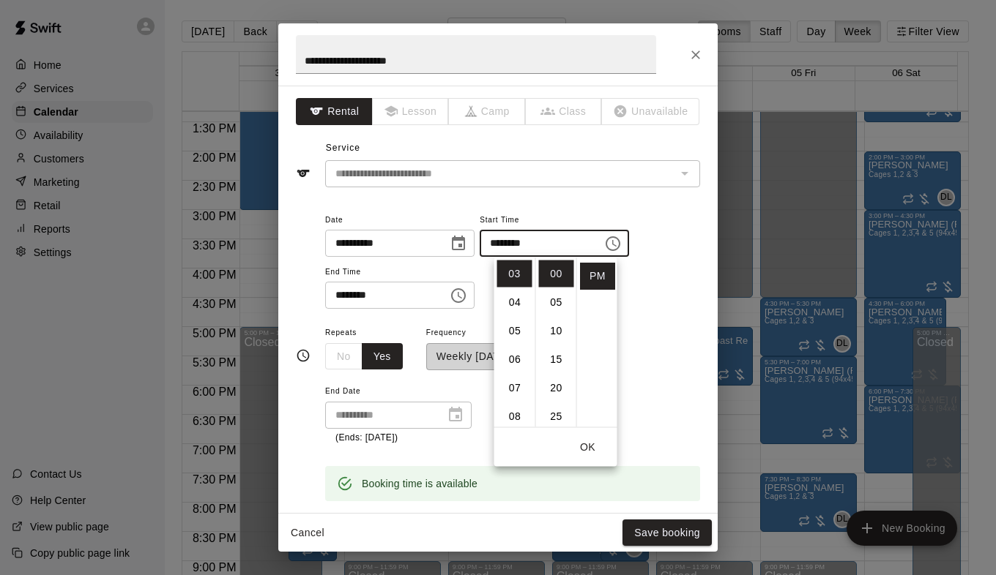
click at [467, 295] on icon "Choose time, selected time is 7:00 PM" at bounding box center [459, 296] width 18 height 18
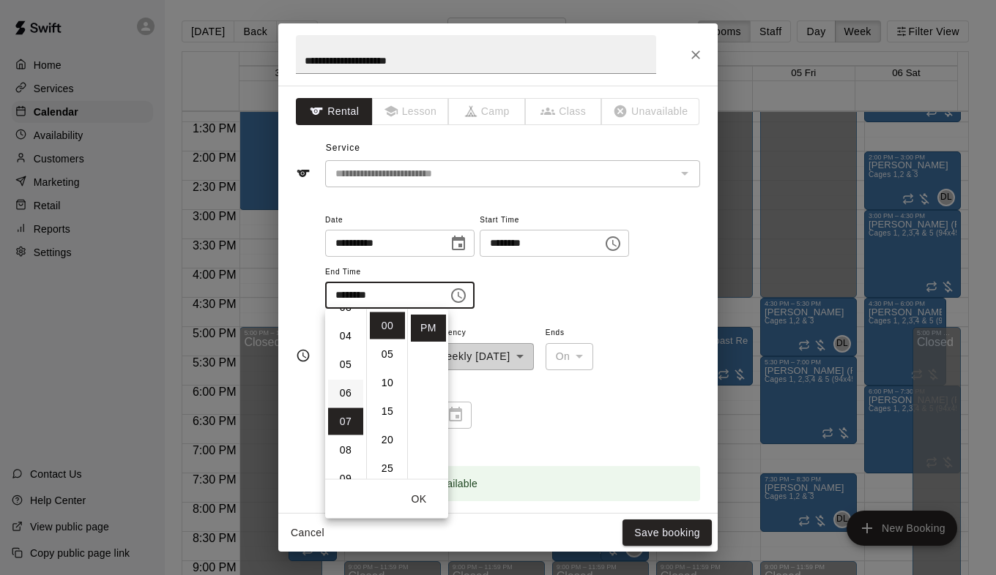
scroll to position [53, 0]
click at [346, 409] on li "05" at bounding box center [345, 415] width 35 height 27
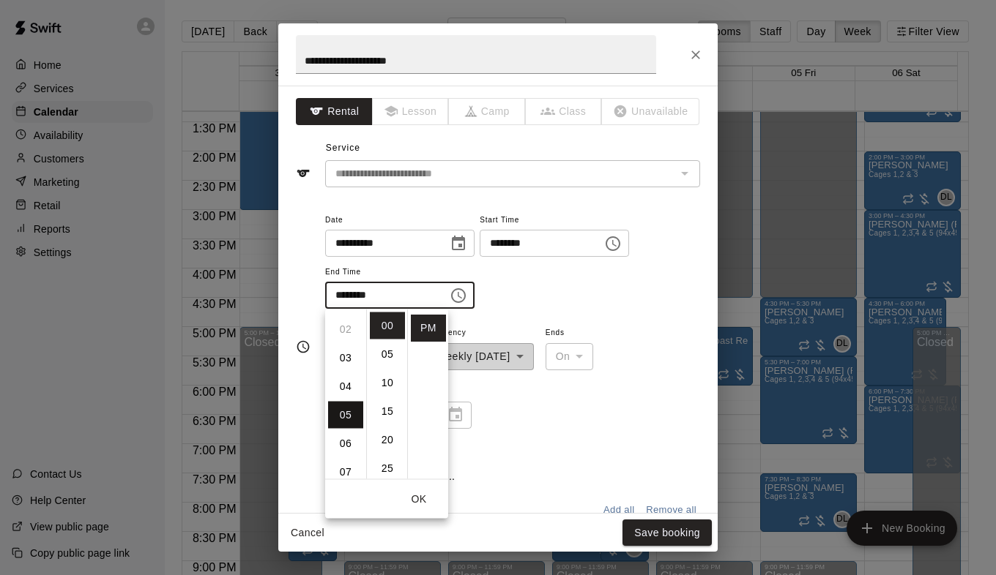
type input "********"
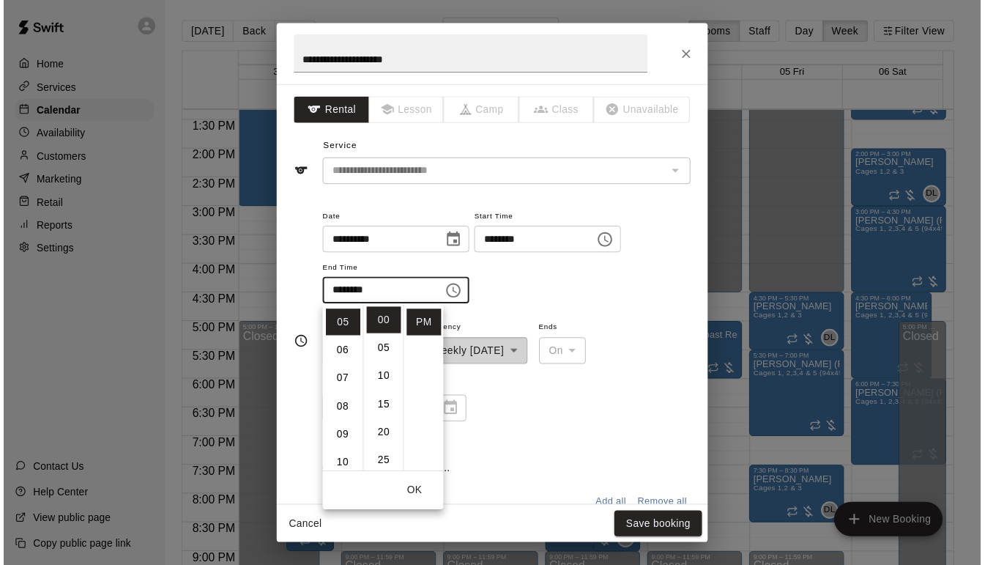
scroll to position [143, 0]
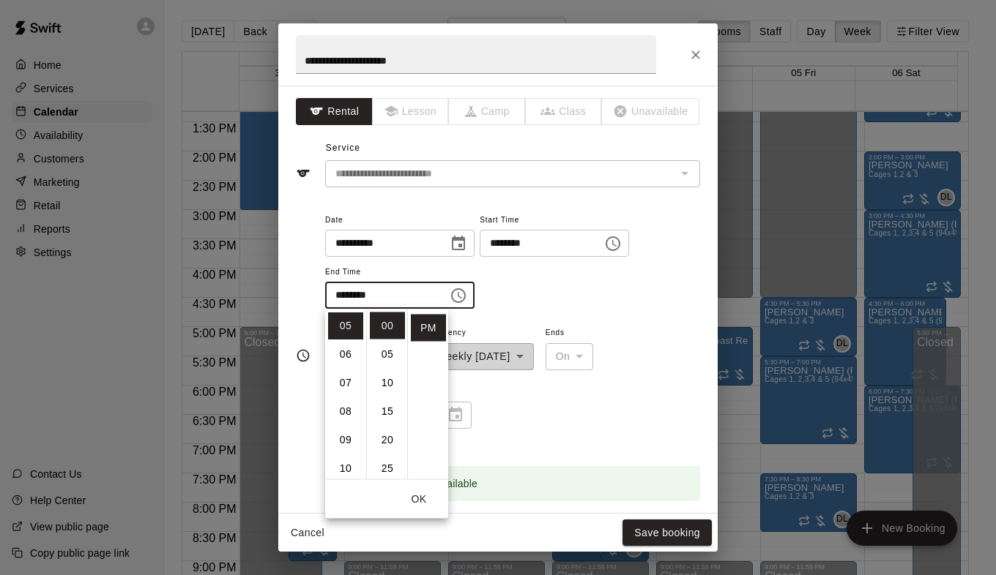
click at [597, 288] on div "**********" at bounding box center [512, 260] width 375 height 99
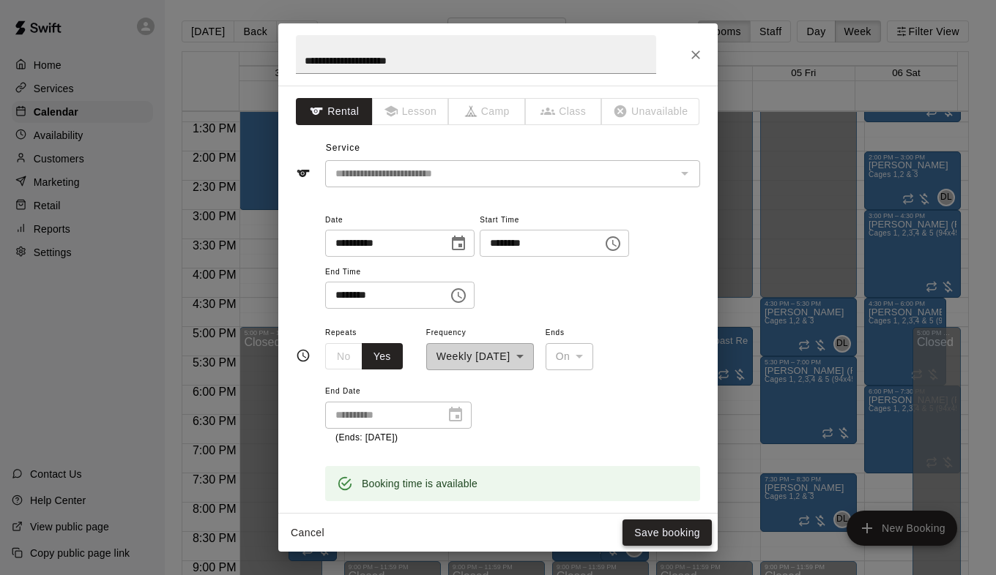
click at [660, 534] on button "Save booking" at bounding box center [666, 533] width 89 height 27
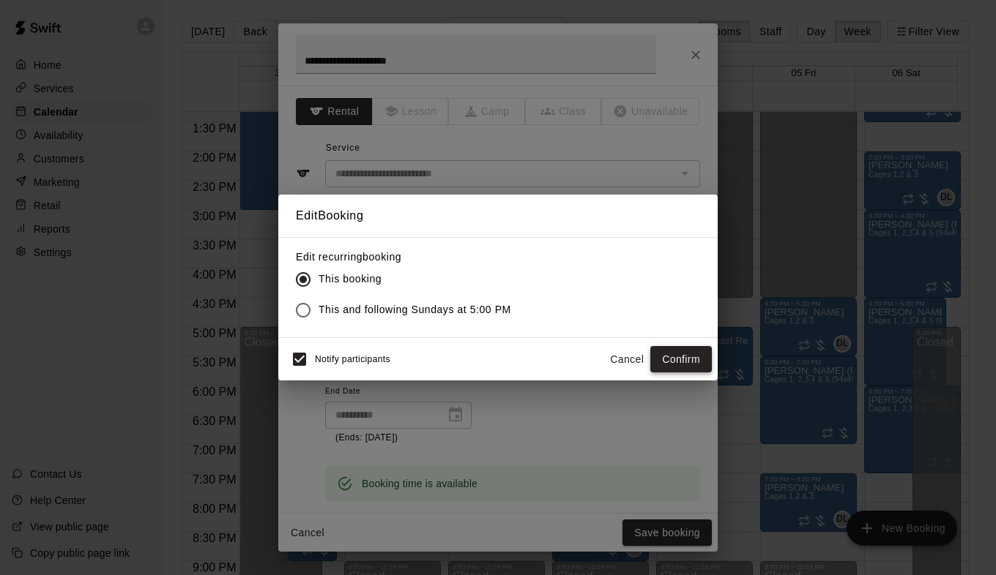
click at [670, 360] on button "Confirm" at bounding box center [681, 359] width 62 height 27
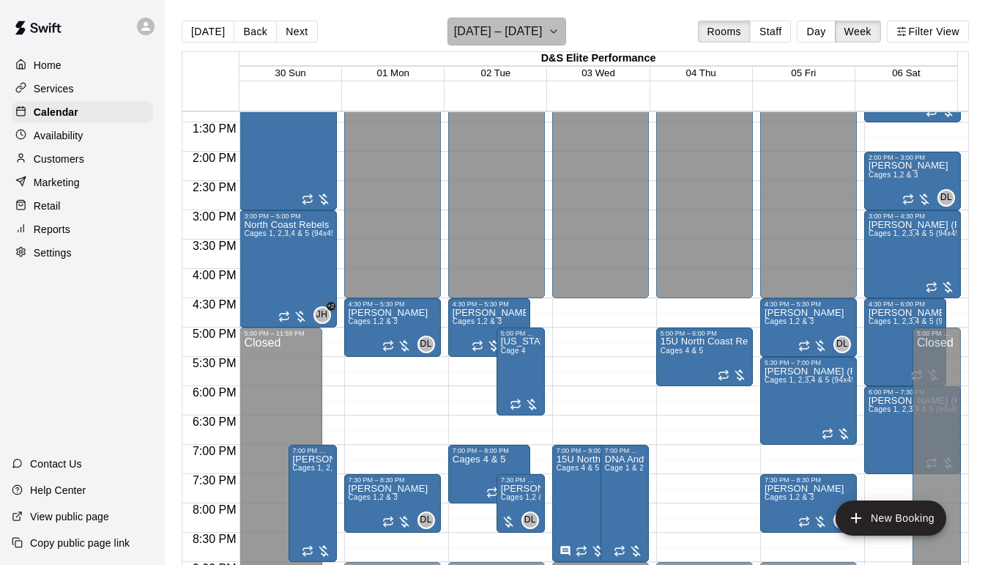
click at [559, 35] on icon "button" at bounding box center [554, 32] width 12 height 18
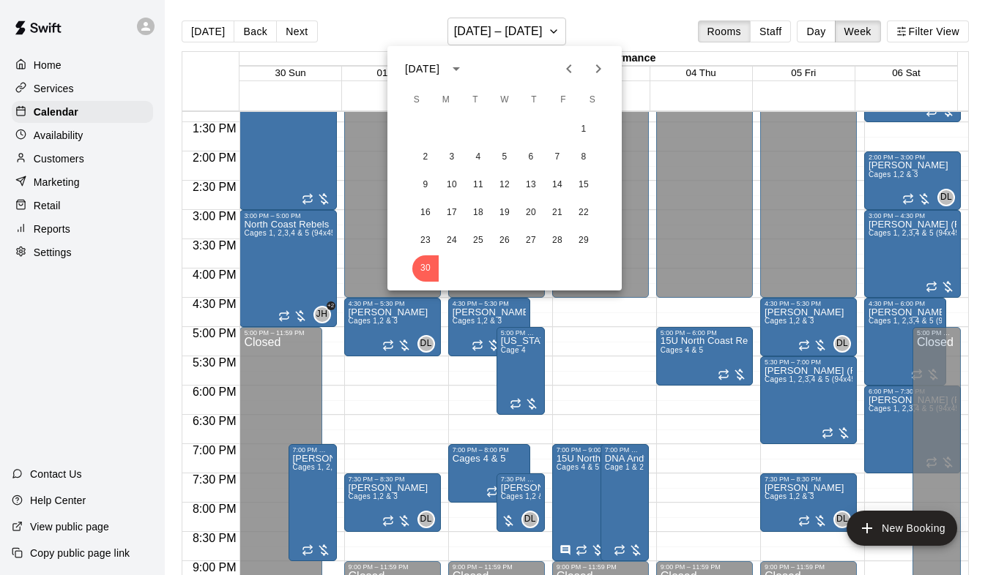
click at [597, 67] on icon "Next month" at bounding box center [598, 69] width 18 height 18
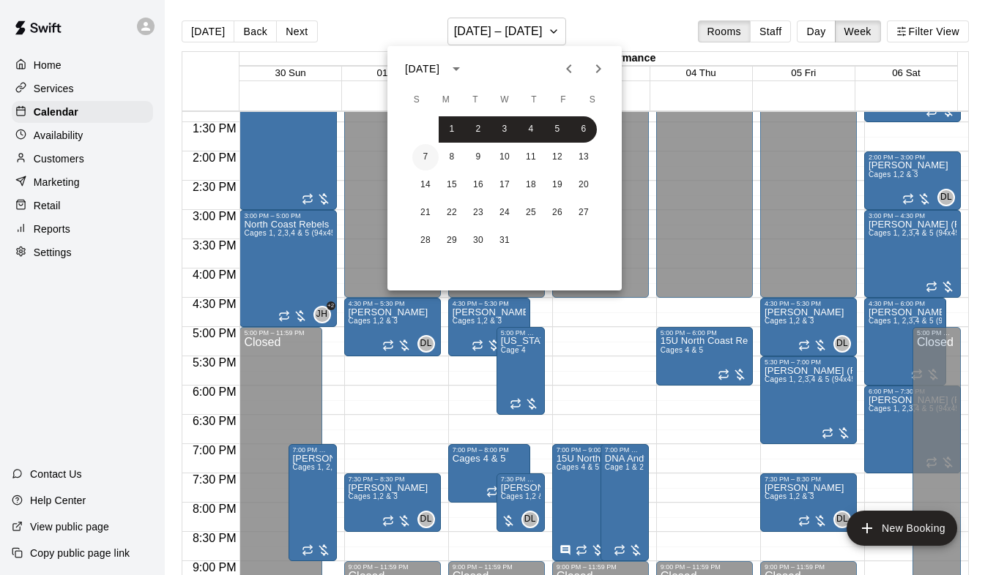
click at [421, 156] on button "7" at bounding box center [425, 157] width 26 height 26
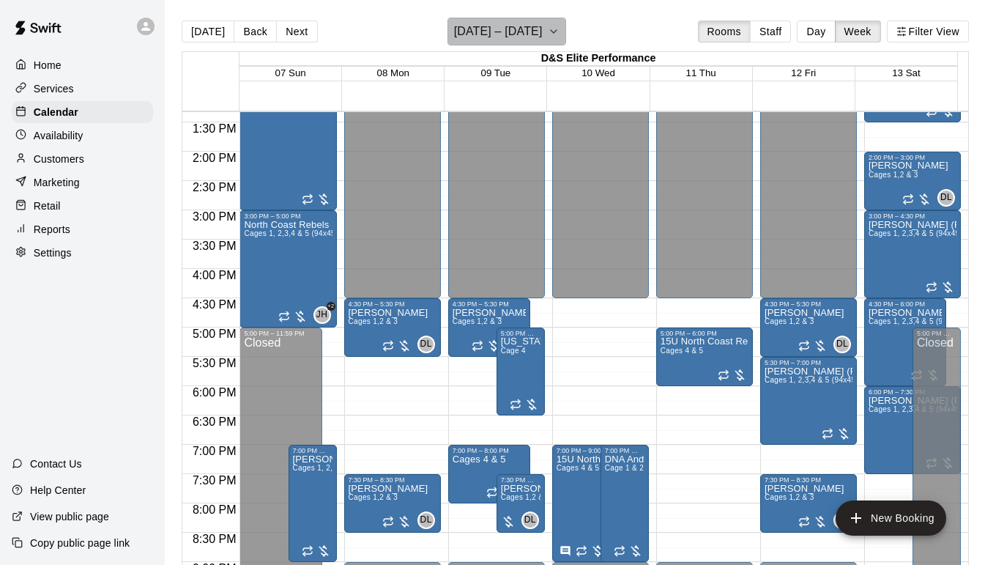
click at [563, 21] on button "[DATE] – [DATE]" at bounding box center [506, 32] width 119 height 28
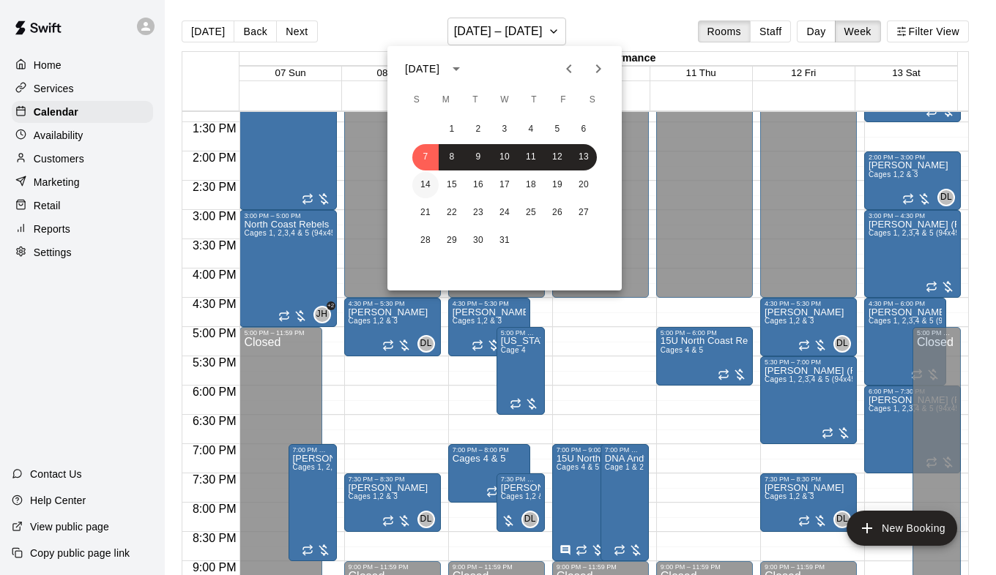
click at [428, 182] on button "14" at bounding box center [425, 185] width 26 height 26
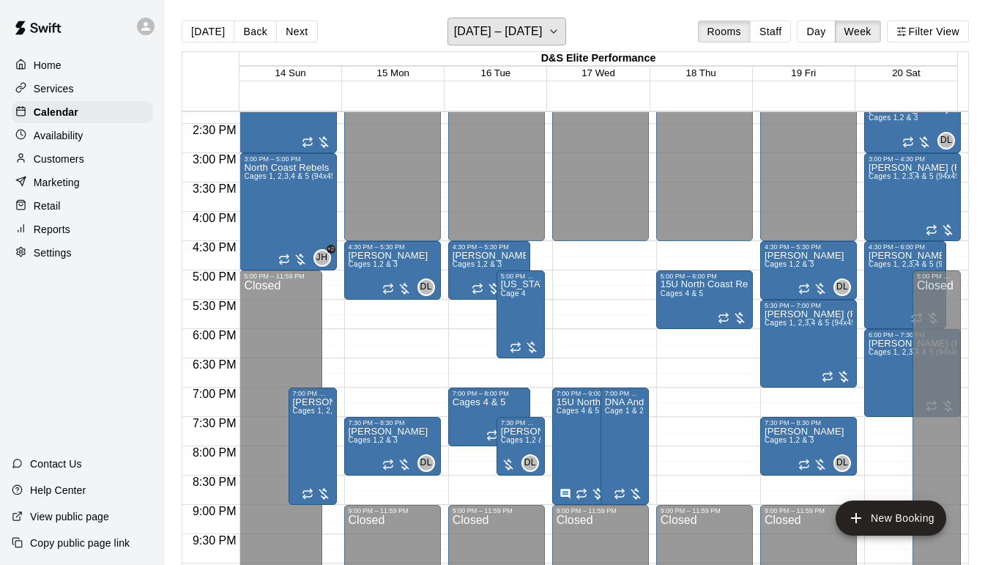
scroll to position [854, 0]
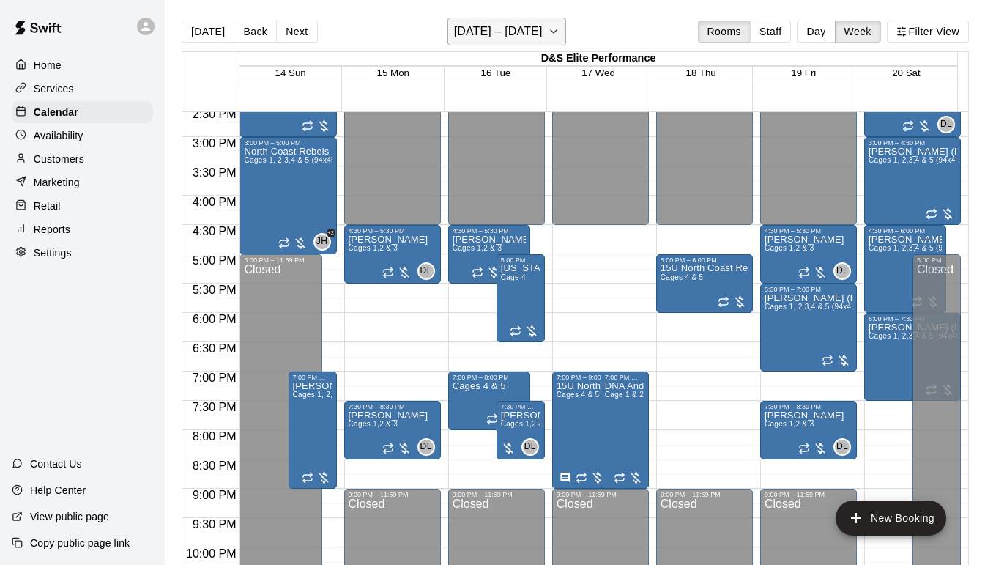
click at [559, 29] on icon "button" at bounding box center [554, 32] width 12 height 18
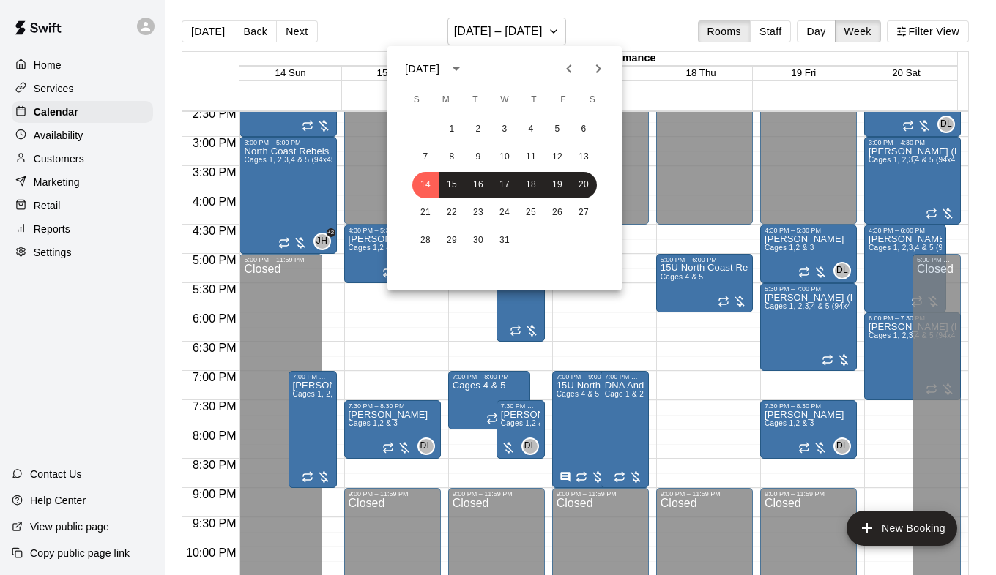
click at [566, 72] on icon "Previous month" at bounding box center [569, 69] width 18 height 18
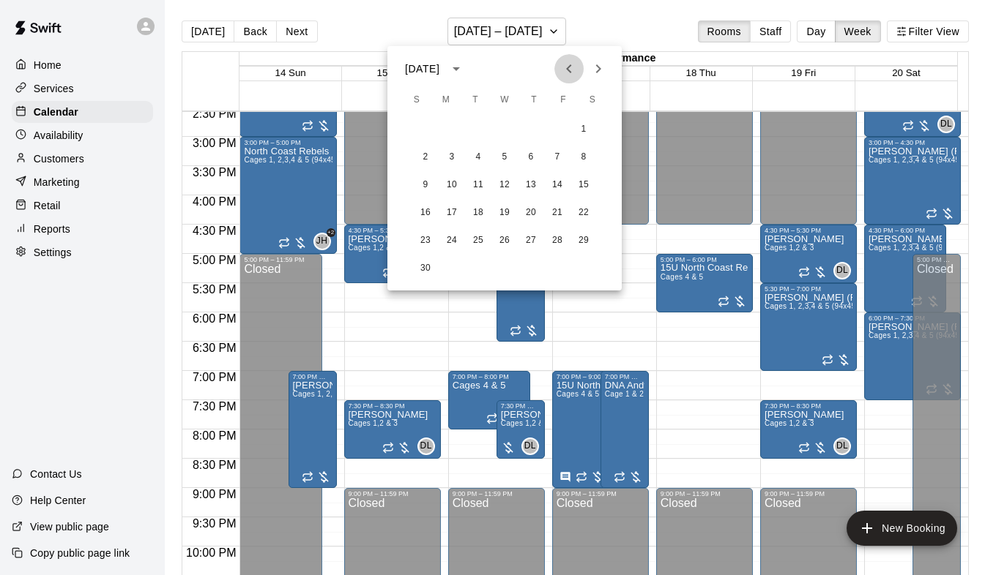
click at [566, 71] on icon "Previous month" at bounding box center [569, 69] width 18 height 18
click at [578, 125] on button "4" at bounding box center [583, 129] width 26 height 26
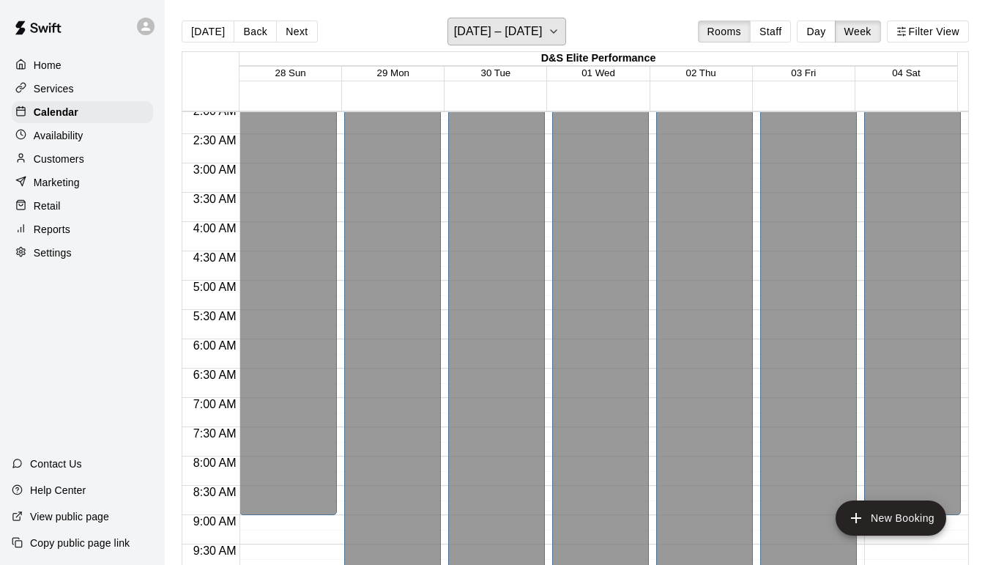
scroll to position [220, 0]
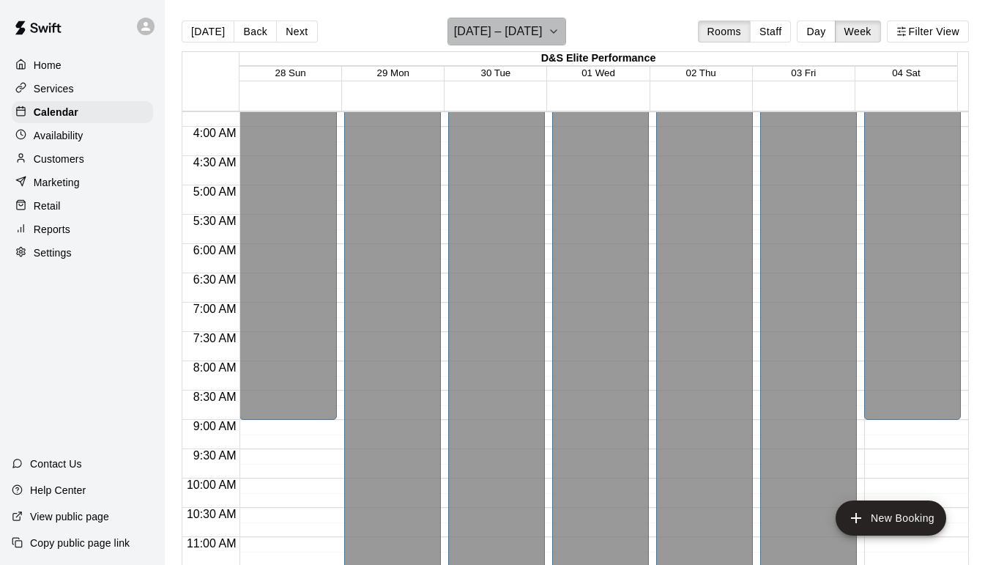
click at [559, 29] on icon "button" at bounding box center [554, 32] width 12 height 18
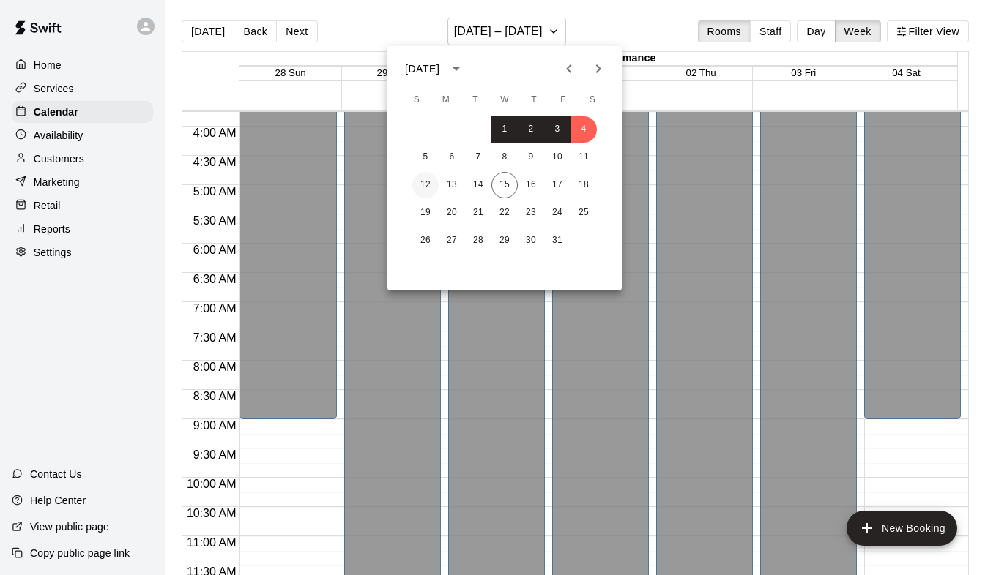
click at [428, 190] on button "12" at bounding box center [425, 185] width 26 height 26
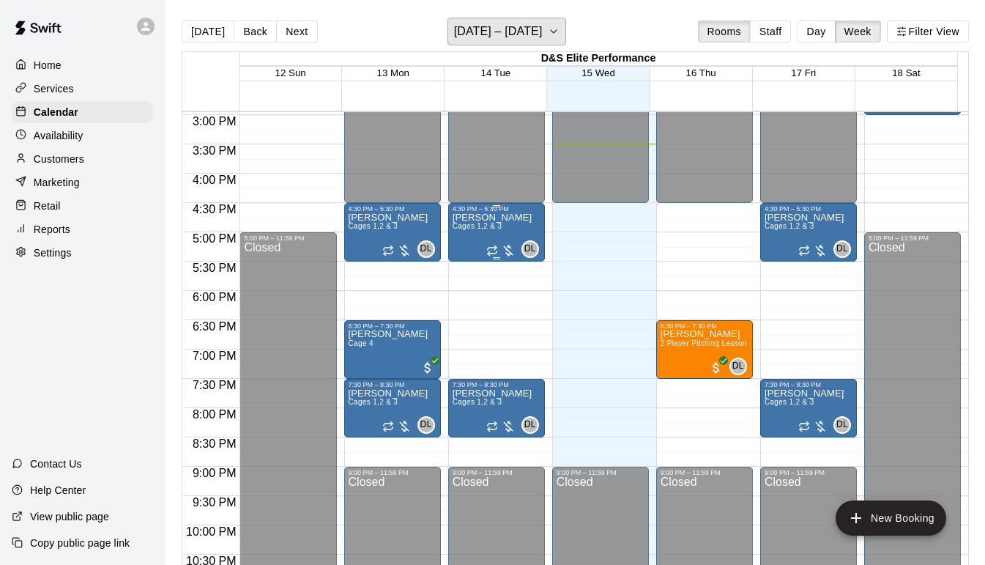
scroll to position [879, 0]
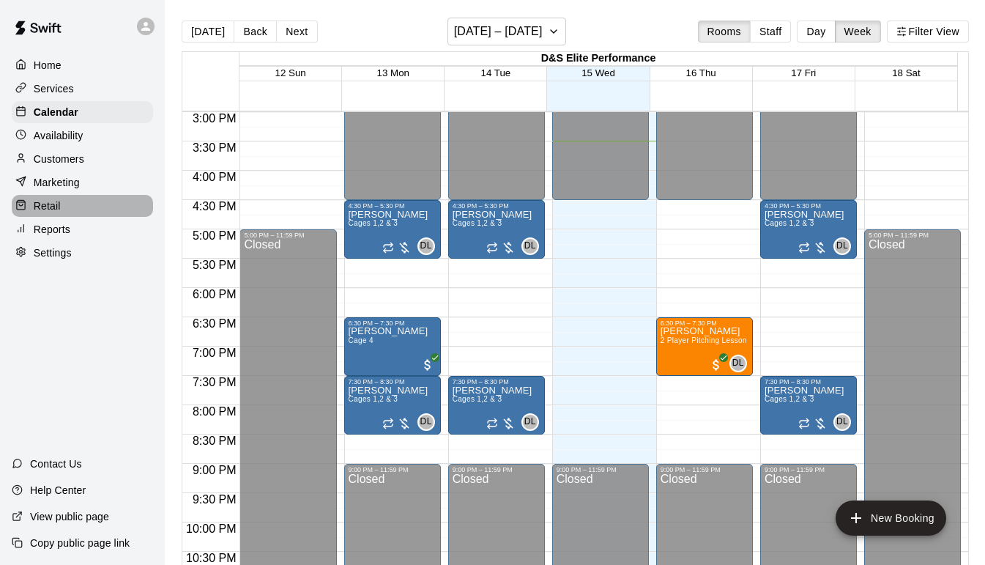
click at [64, 212] on div "Retail" at bounding box center [82, 206] width 141 height 22
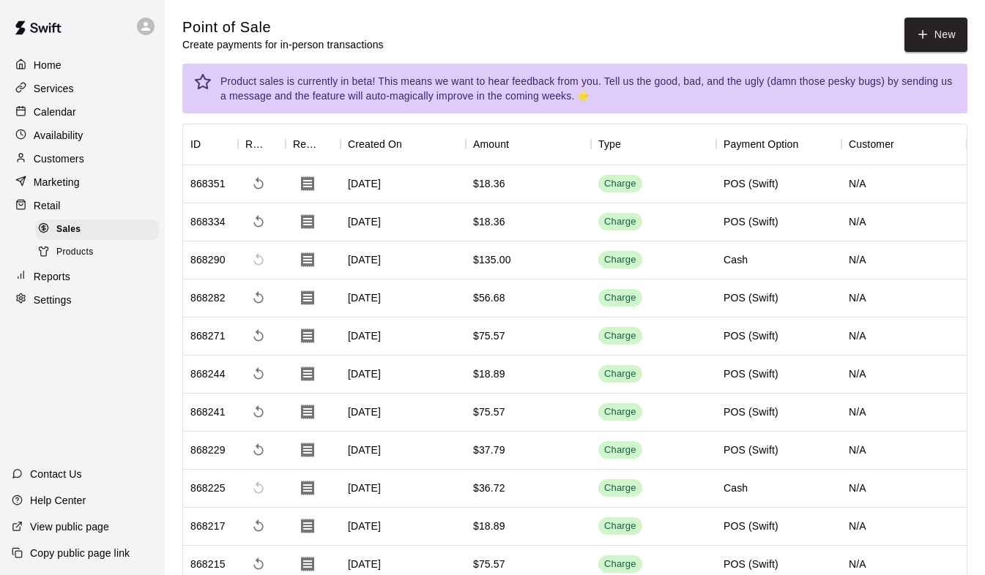
click at [71, 260] on span "Products" at bounding box center [74, 252] width 37 height 15
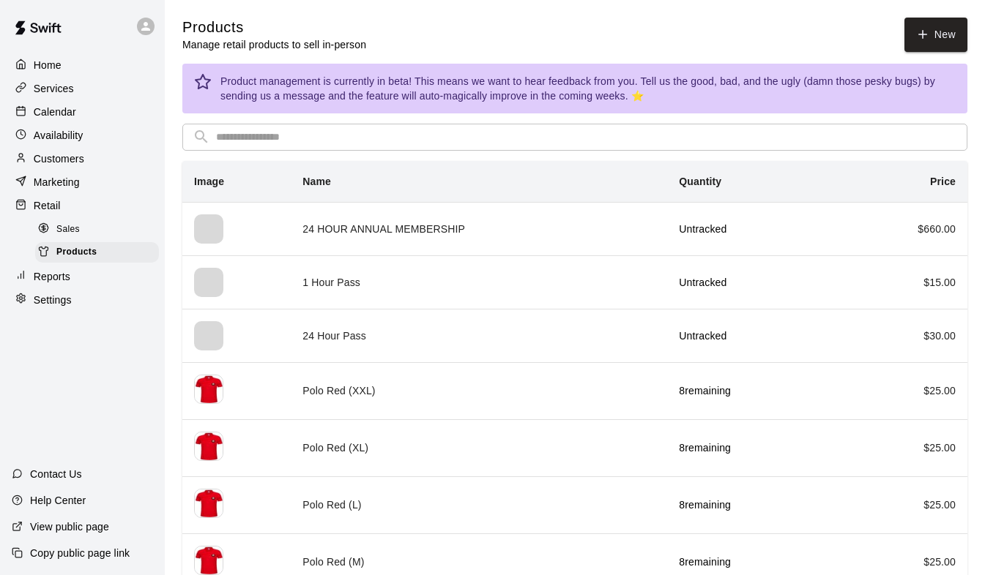
click at [85, 93] on div "Services" at bounding box center [82, 89] width 141 height 22
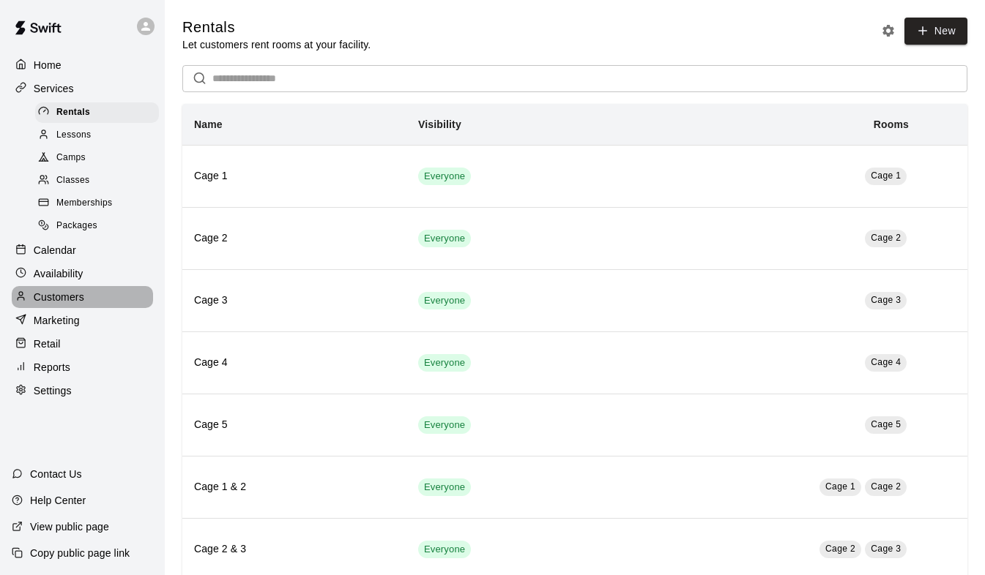
click at [69, 305] on p "Customers" at bounding box center [59, 297] width 51 height 15
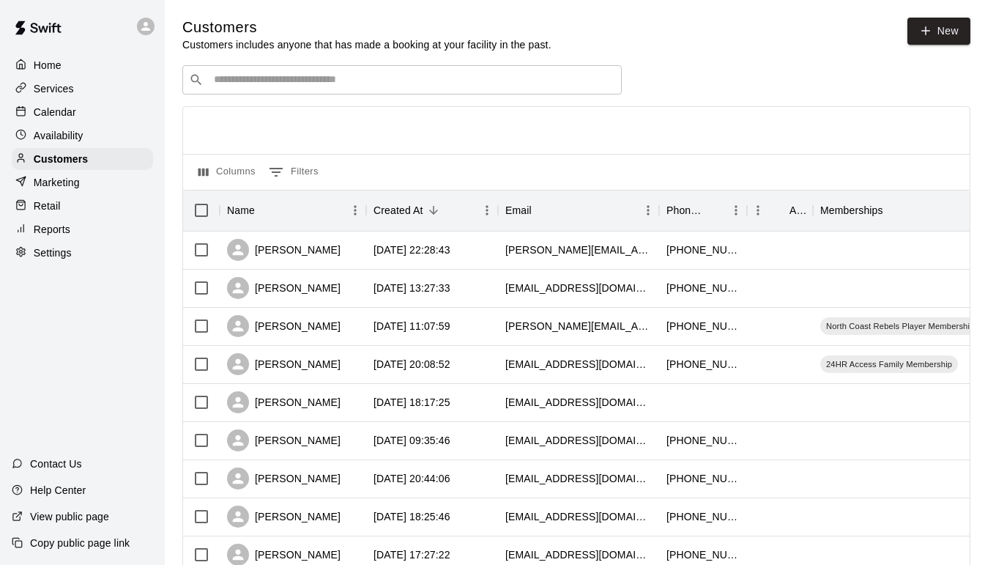
click at [52, 213] on p "Retail" at bounding box center [47, 205] width 27 height 15
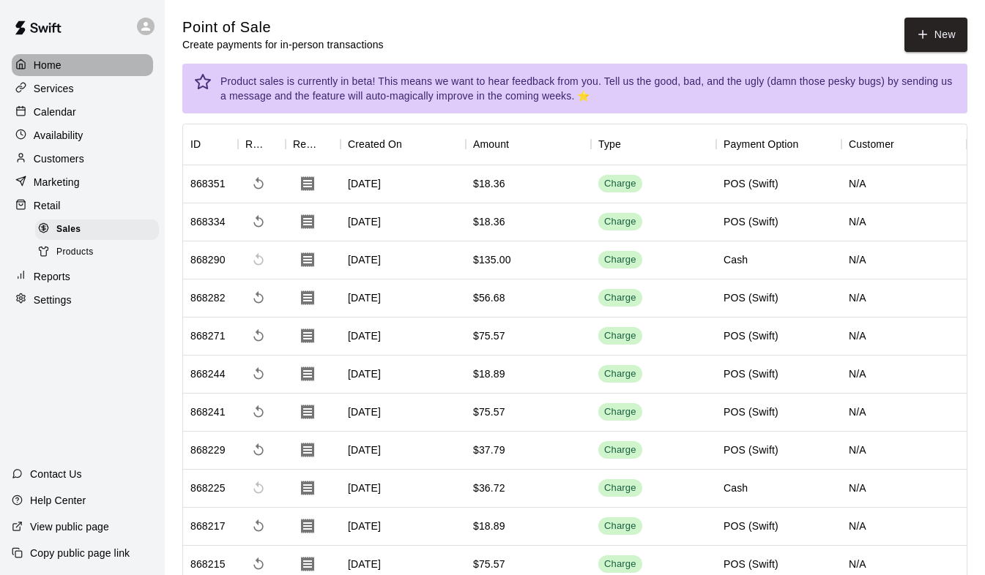
click at [68, 72] on div "Home" at bounding box center [82, 65] width 141 height 22
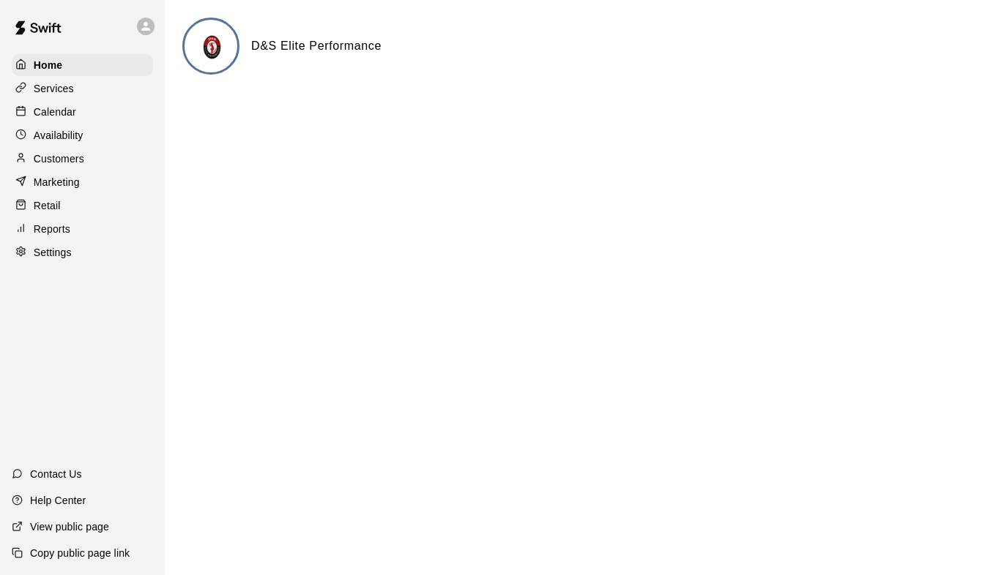
click at [60, 162] on p "Customers" at bounding box center [59, 159] width 51 height 15
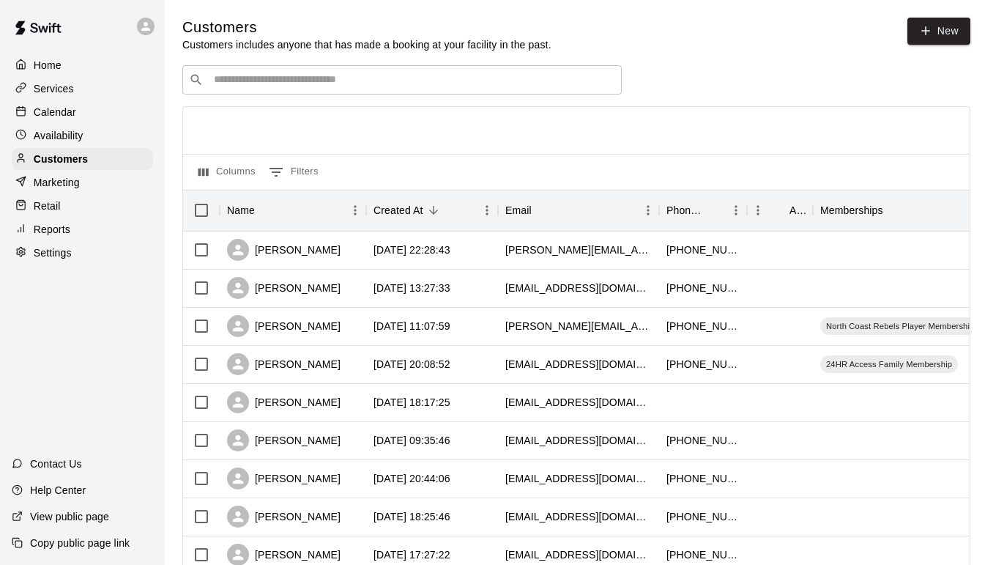
click at [71, 142] on p "Availability" at bounding box center [59, 135] width 50 height 15
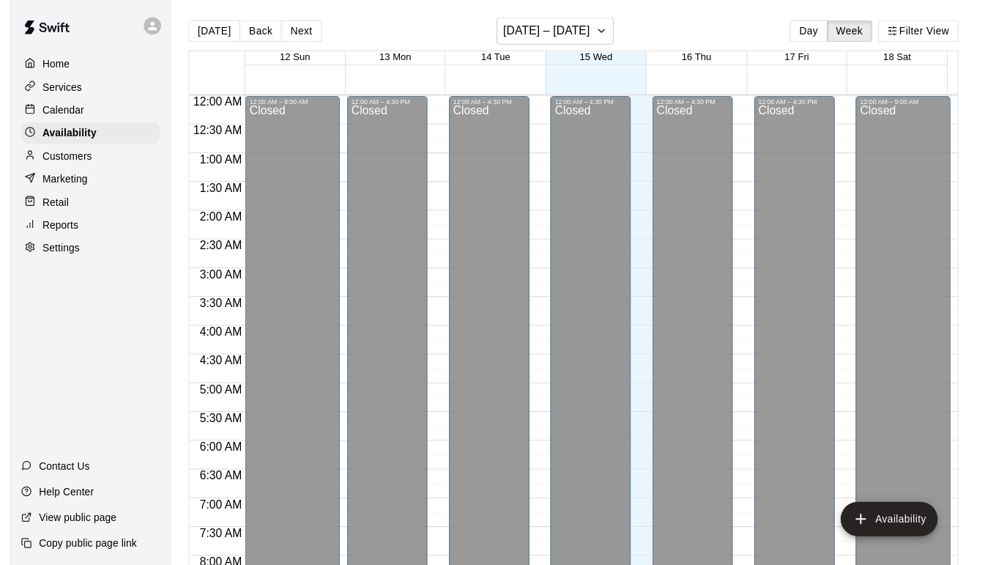
scroll to position [908, 0]
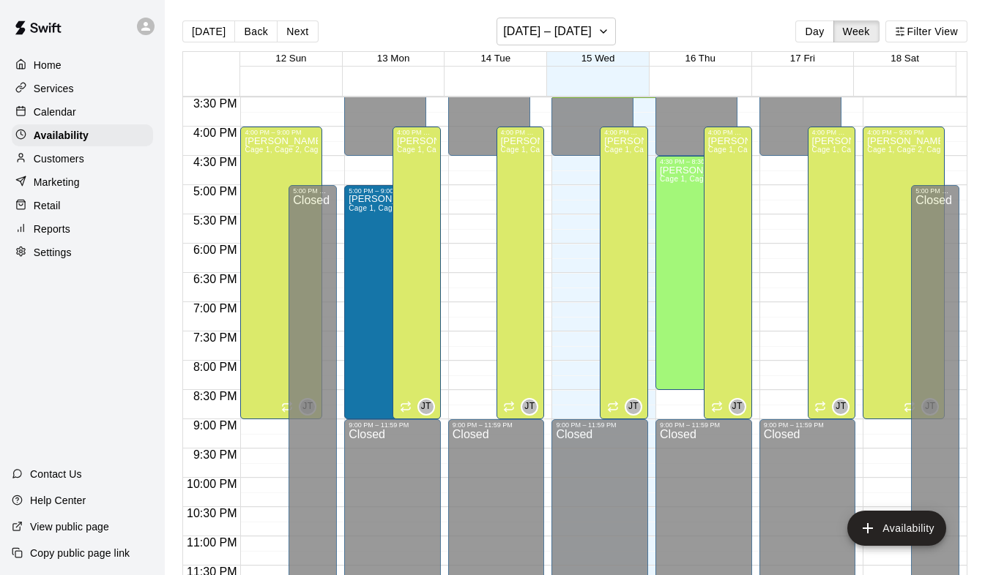
click at [69, 116] on p "Calendar" at bounding box center [55, 112] width 42 height 15
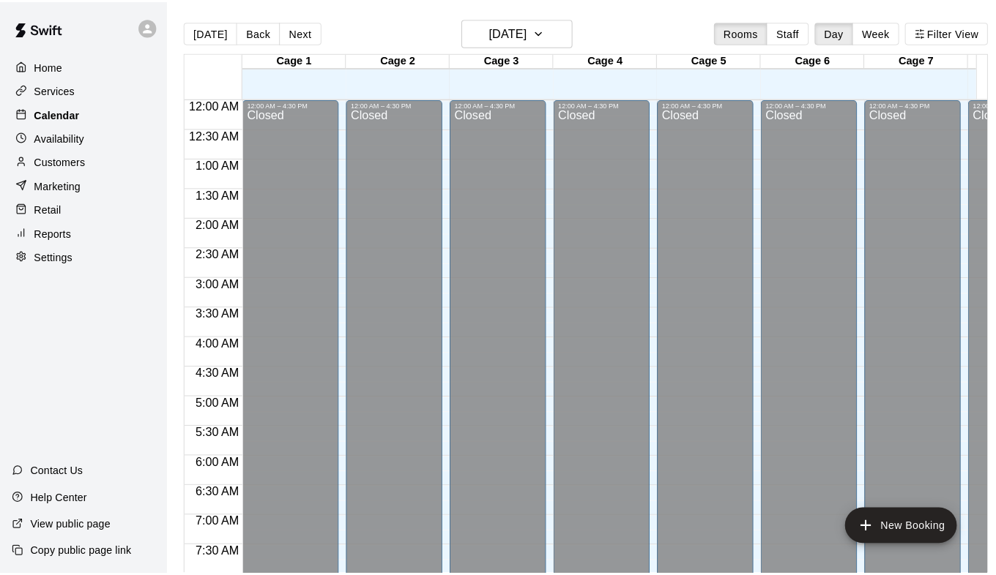
scroll to position [868, 0]
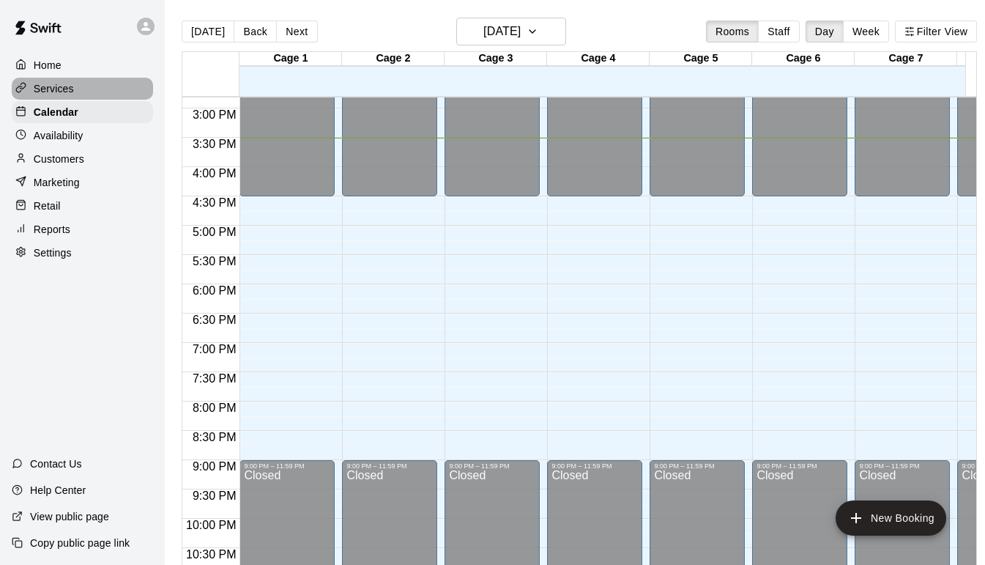
click at [61, 89] on p "Services" at bounding box center [54, 88] width 40 height 15
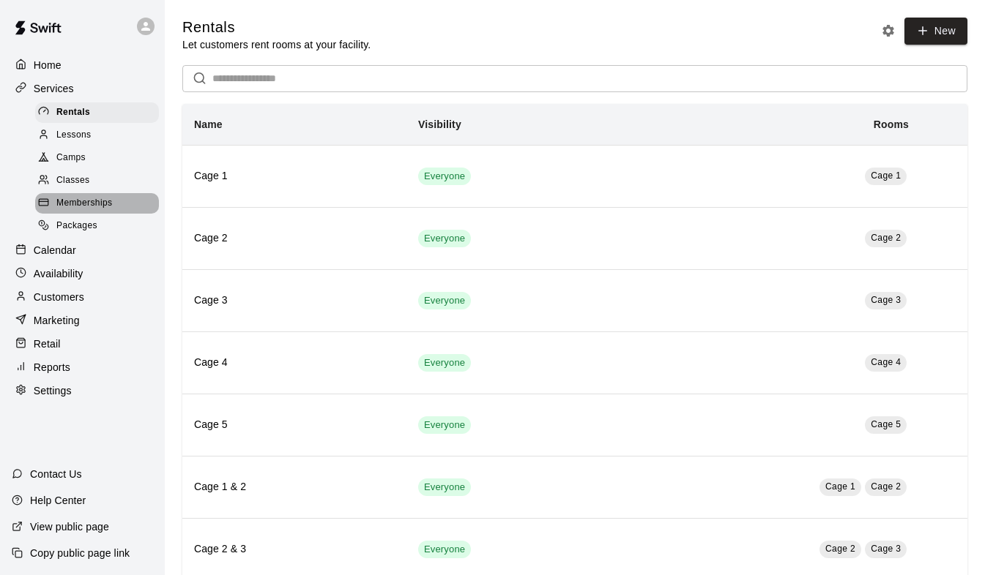
click at [91, 211] on span "Memberships" at bounding box center [84, 203] width 56 height 15
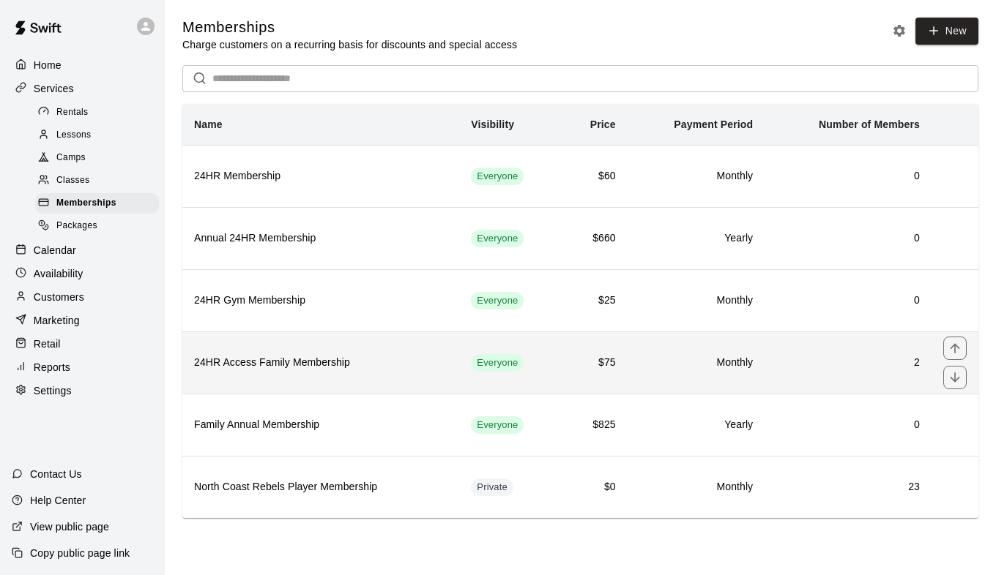
click at [390, 360] on h6 "24HR Access Family Membership" at bounding box center [320, 363] width 253 height 16
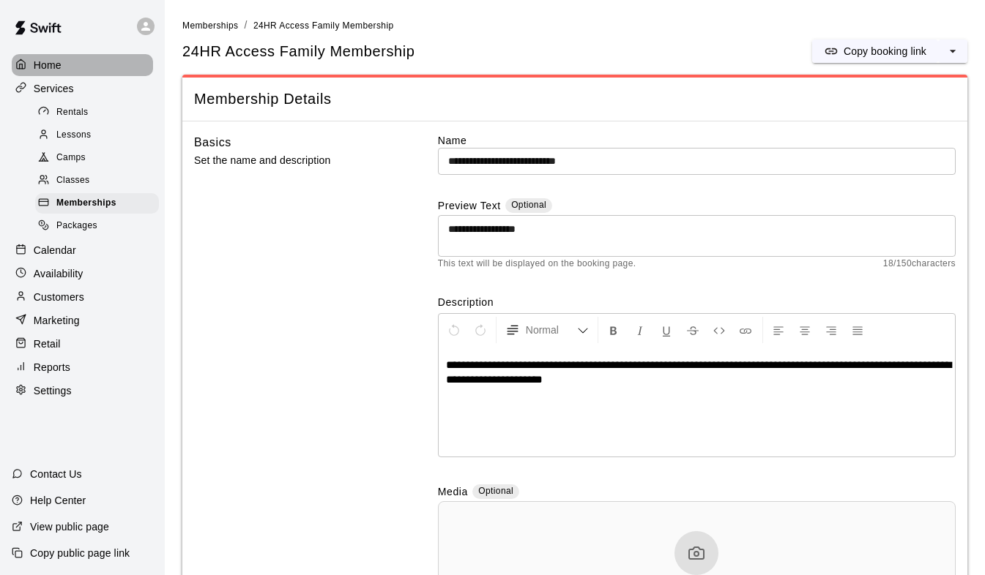
click at [54, 71] on p "Home" at bounding box center [48, 65] width 28 height 15
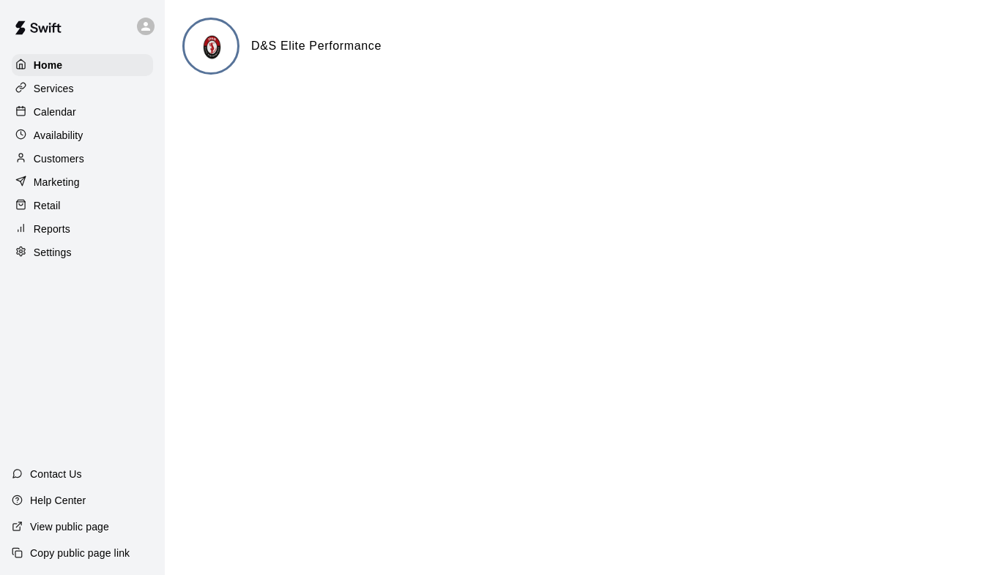
click at [64, 213] on div "Retail" at bounding box center [82, 206] width 141 height 22
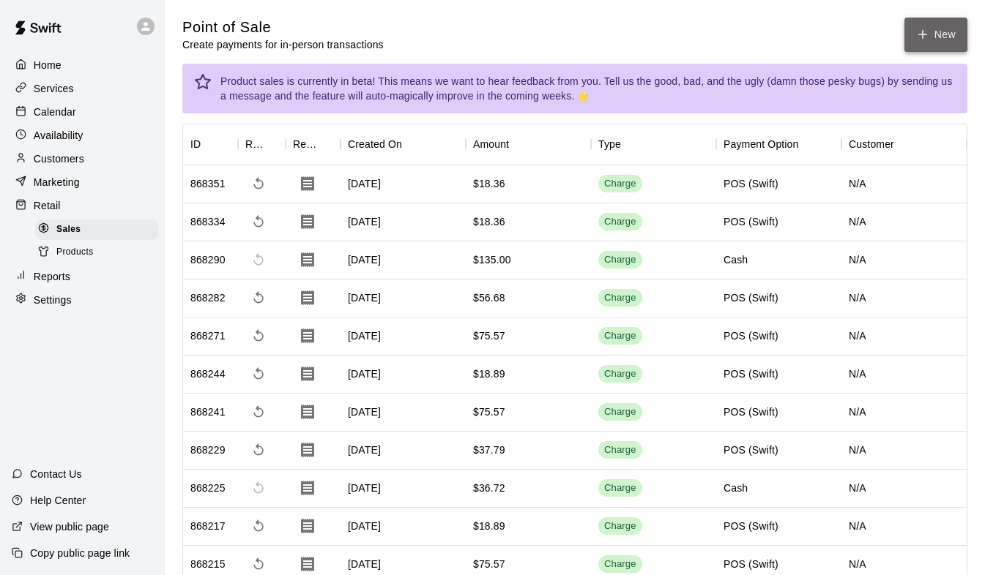
click at [921, 37] on icon "button" at bounding box center [922, 34] width 13 height 13
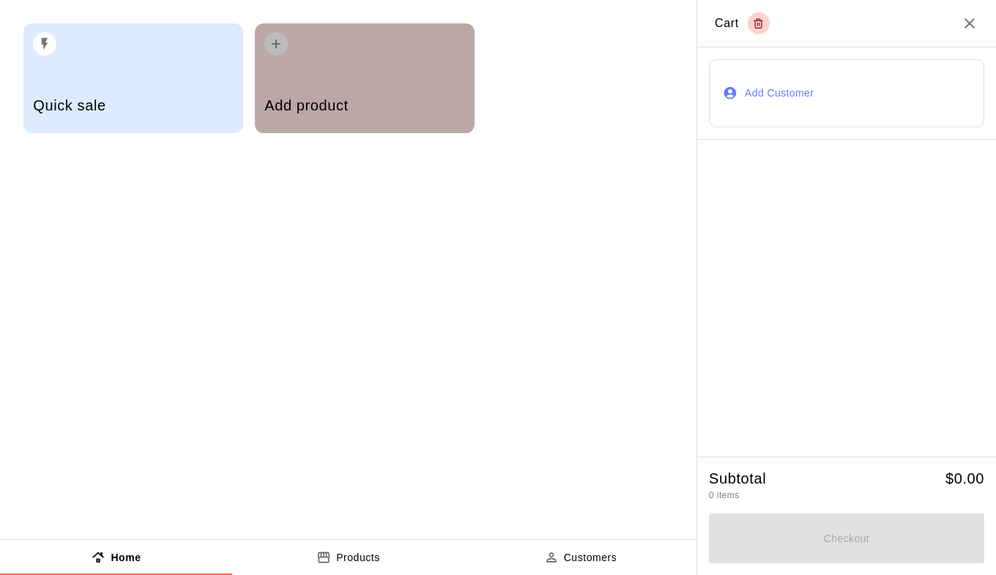
click at [335, 70] on div "Add product" at bounding box center [365, 78] width 220 height 110
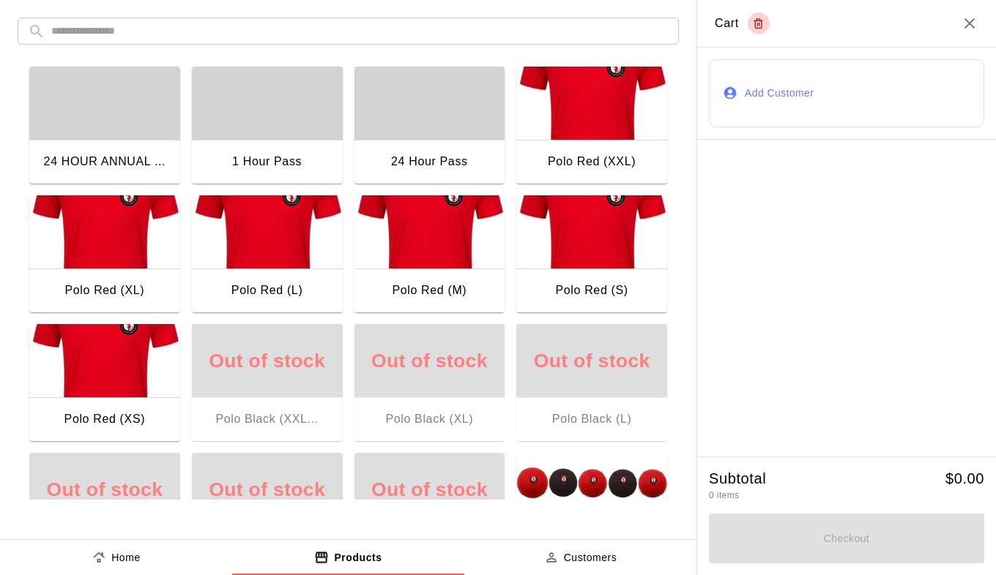
click at [281, 111] on div "button" at bounding box center [267, 103] width 151 height 73
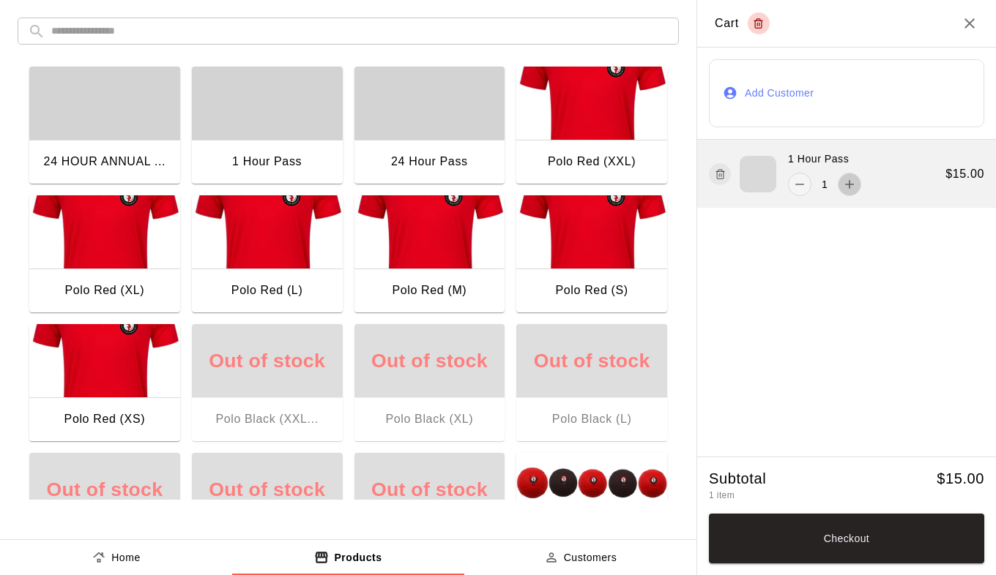
click at [855, 186] on icon "add" at bounding box center [849, 184] width 15 height 15
click at [855, 185] on icon "add" at bounding box center [849, 184] width 15 height 15
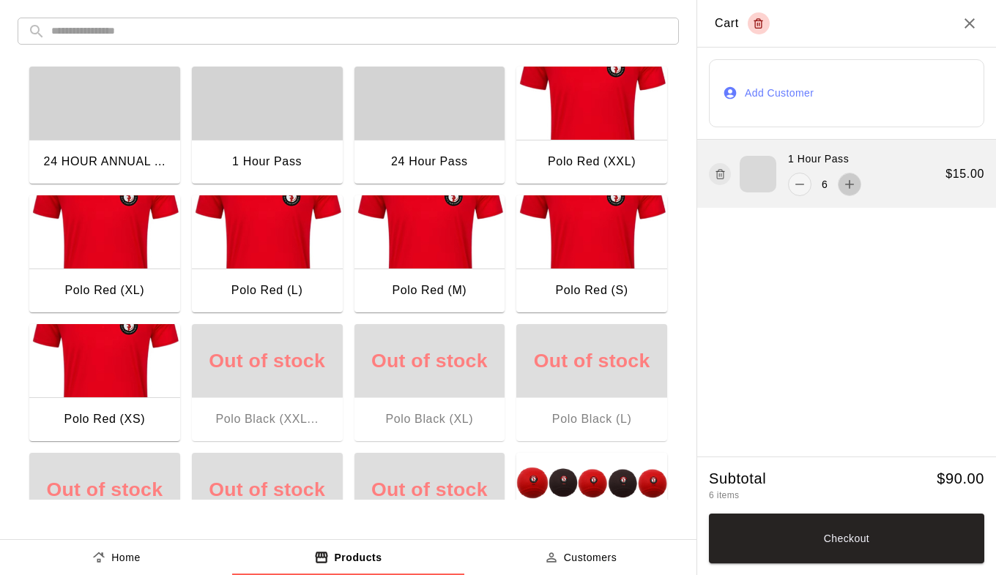
click at [855, 185] on icon "add" at bounding box center [849, 184] width 15 height 15
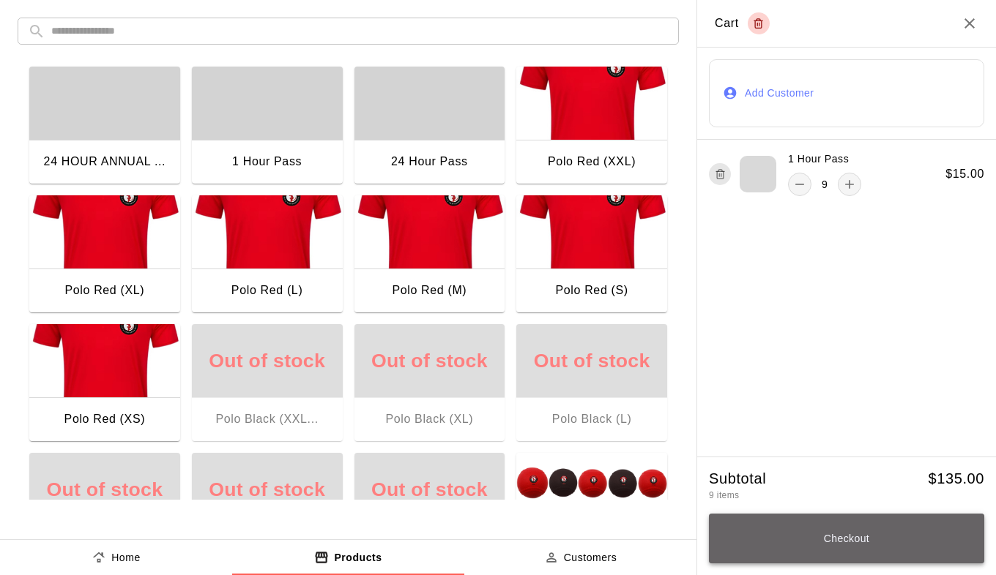
click at [858, 529] on button "Checkout" at bounding box center [846, 539] width 275 height 50
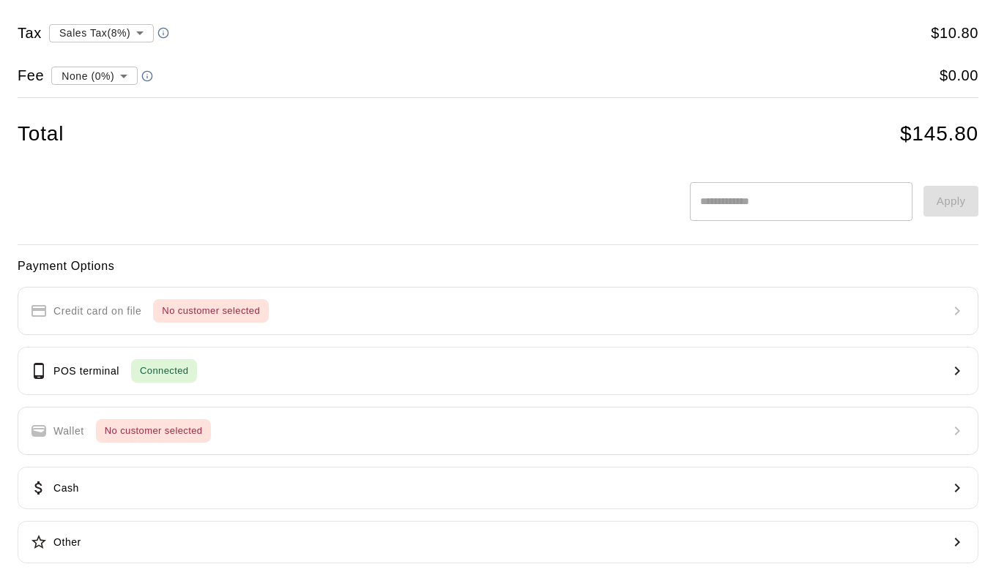
scroll to position [97, 0]
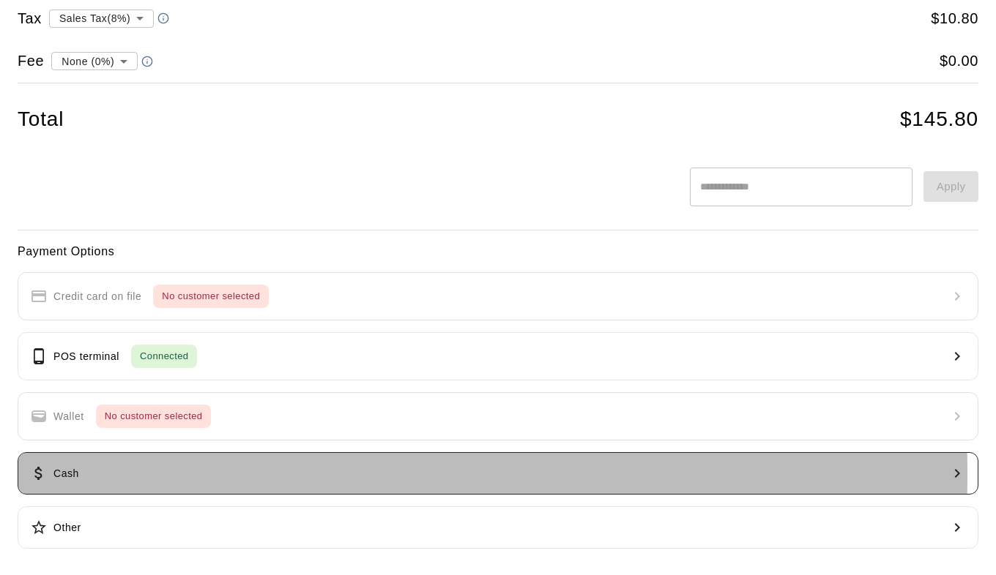
click at [105, 474] on button "Cash" at bounding box center [498, 473] width 961 height 42
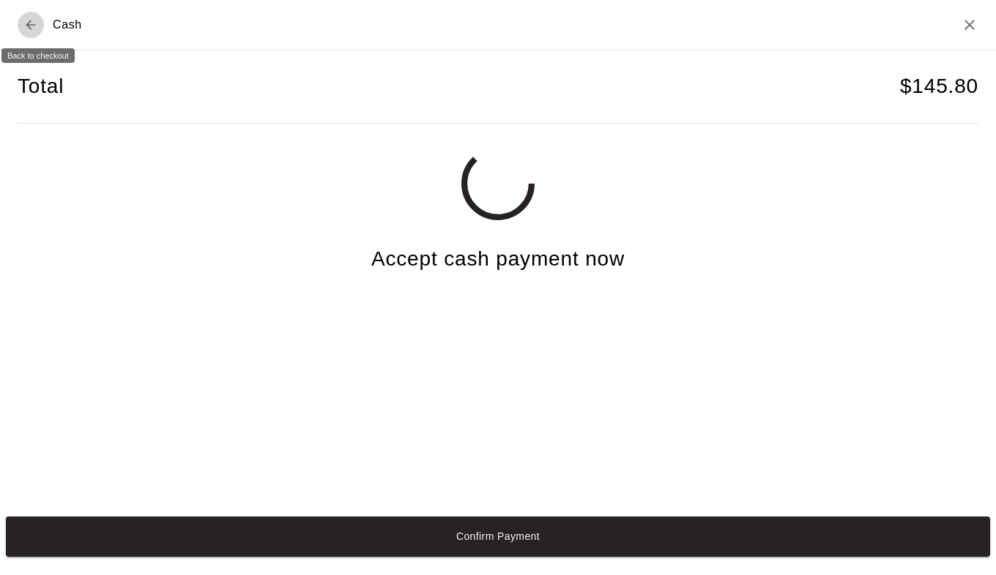
click at [31, 30] on icon "Back to checkout" at bounding box center [30, 25] width 15 height 15
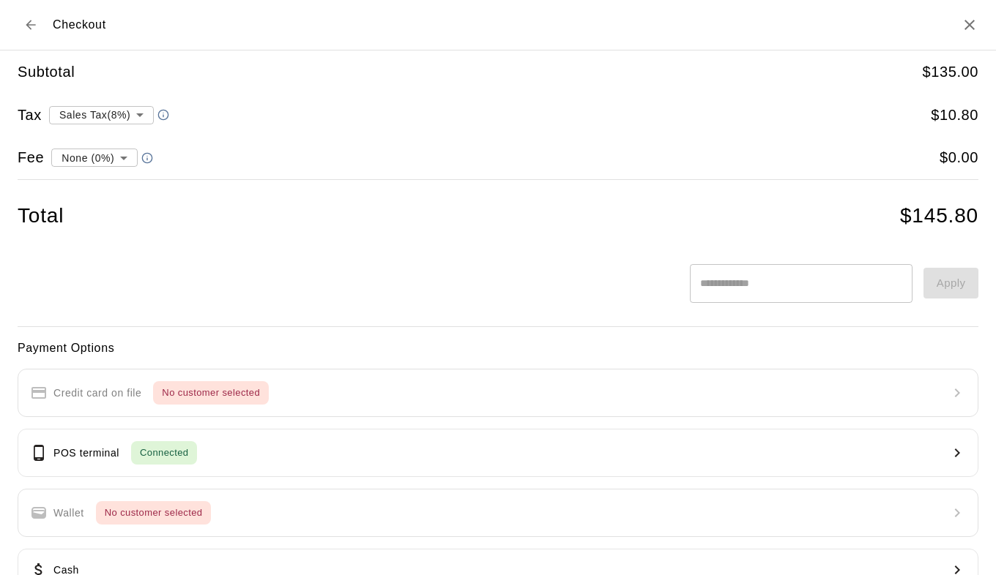
click at [142, 113] on body "Home Services Calendar Availability Customers Marketing Retail Sales Products R…" at bounding box center [498, 465] width 996 height 931
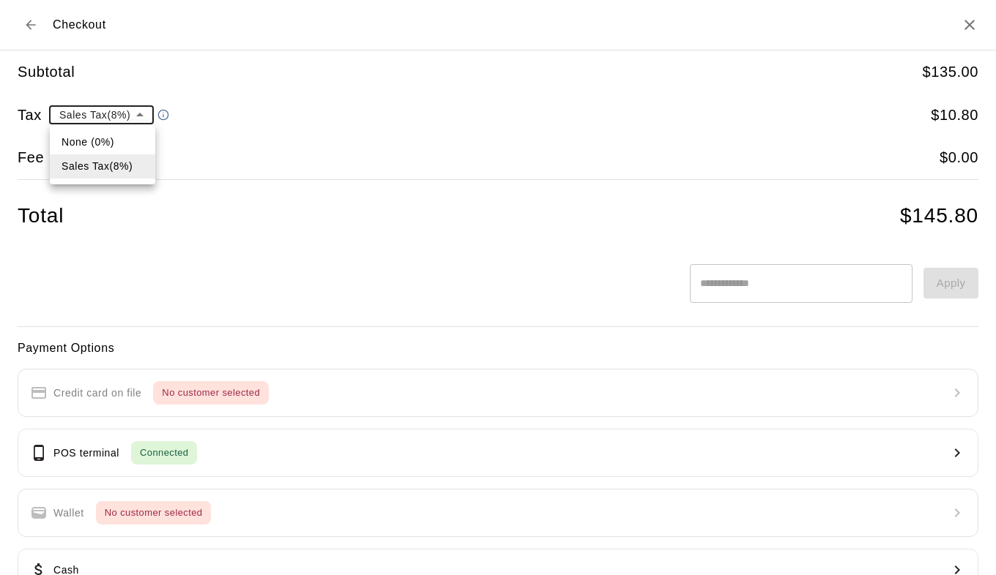
drag, startPoint x: 291, startPoint y: 87, endPoint x: 310, endPoint y: 86, distance: 19.1
click at [310, 86] on div at bounding box center [498, 287] width 996 height 575
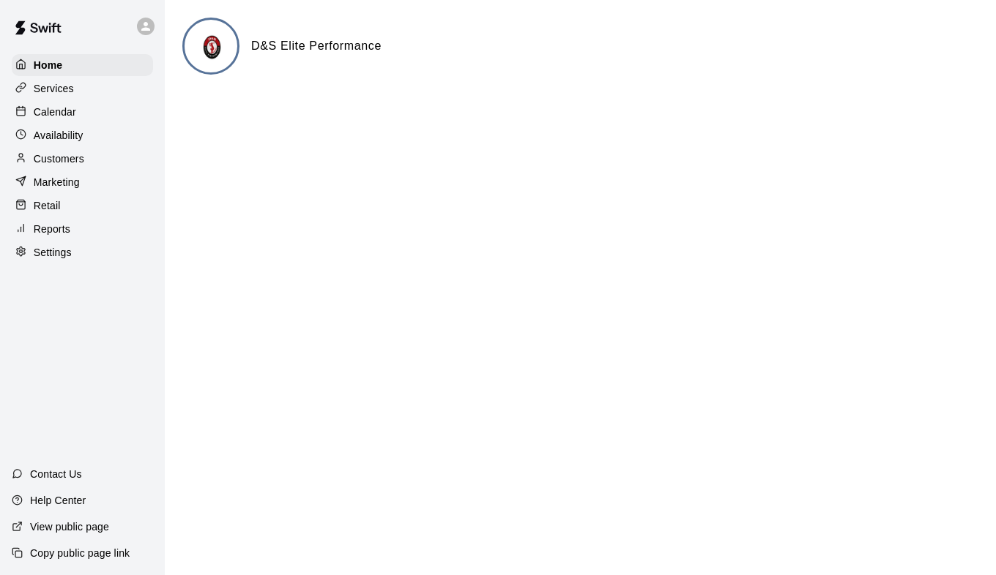
click at [67, 166] on p "Customers" at bounding box center [59, 159] width 51 height 15
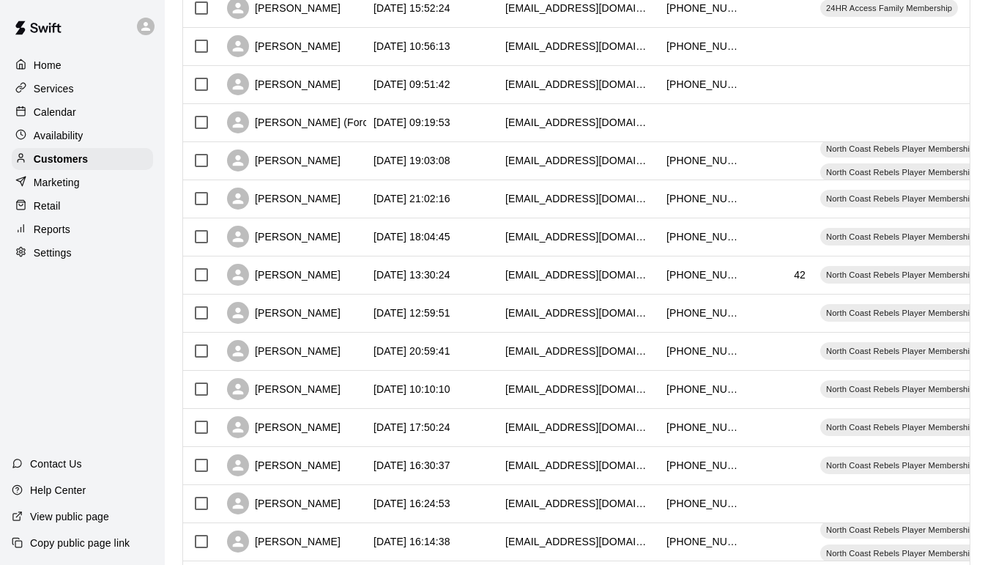
scroll to position [586, 0]
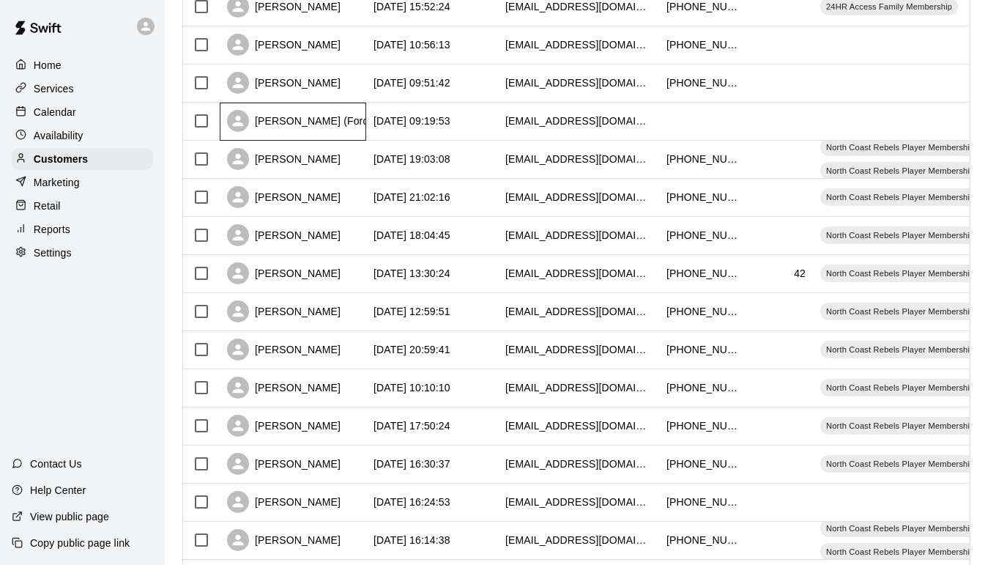
click at [336, 130] on div "[PERSON_NAME] (Force Softball)" at bounding box center [321, 121] width 188 height 22
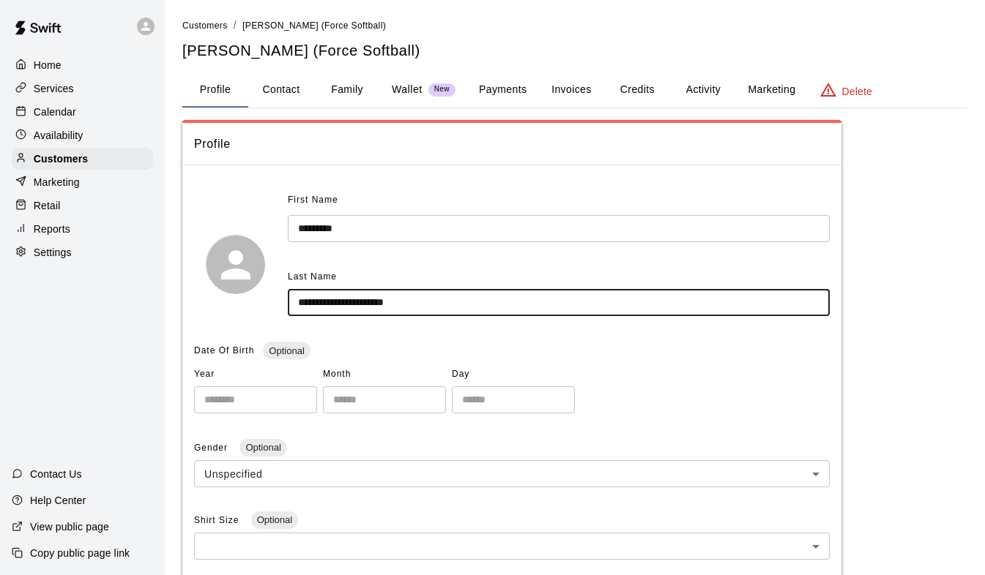
drag, startPoint x: 411, startPoint y: 304, endPoint x: 362, endPoint y: 300, distance: 48.5
click at [362, 300] on input "**********" at bounding box center [559, 302] width 542 height 27
click at [372, 300] on input "**********" at bounding box center [559, 302] width 542 height 27
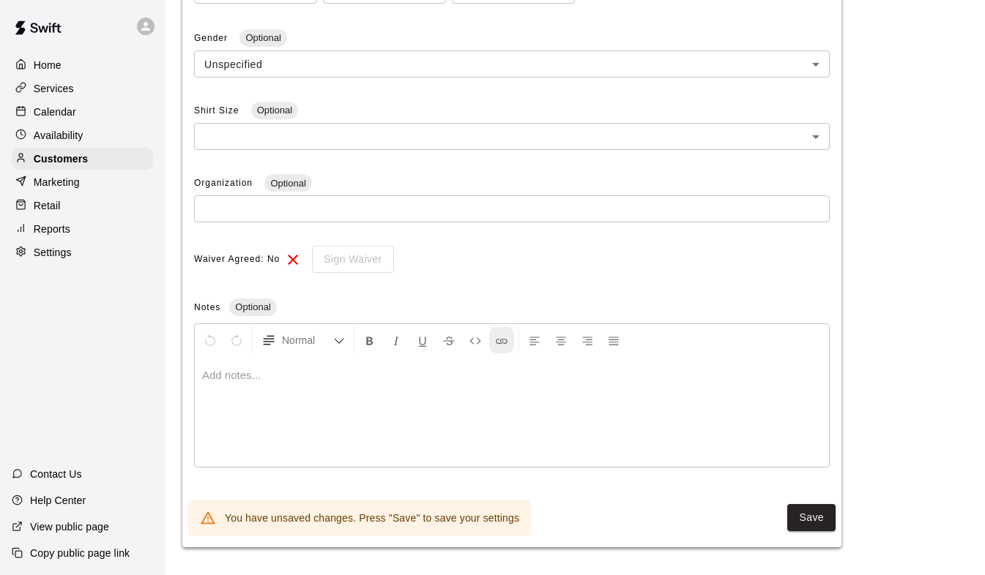
scroll to position [411, 0]
type input "**********"
click at [799, 513] on button "Save" at bounding box center [811, 517] width 48 height 27
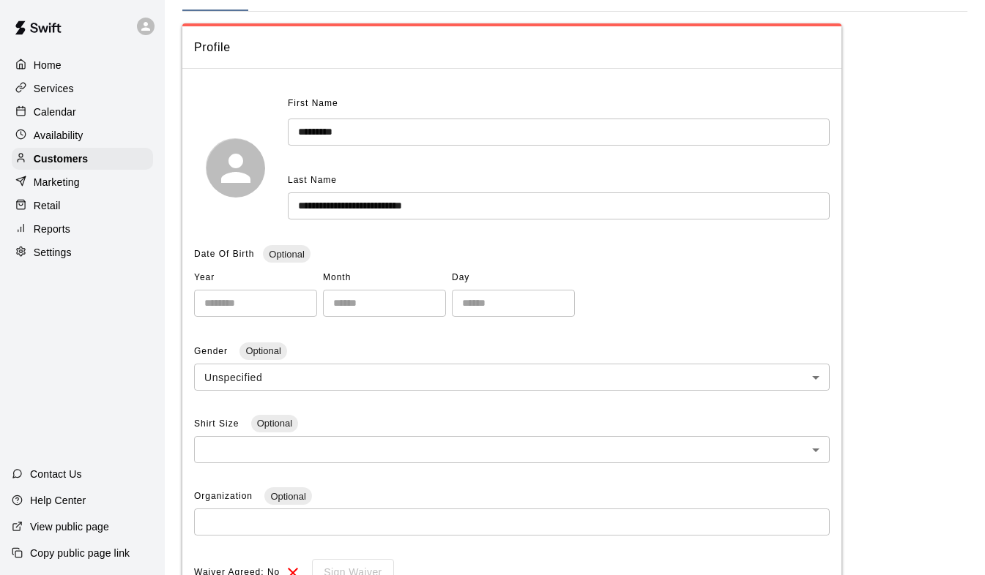
scroll to position [110, 0]
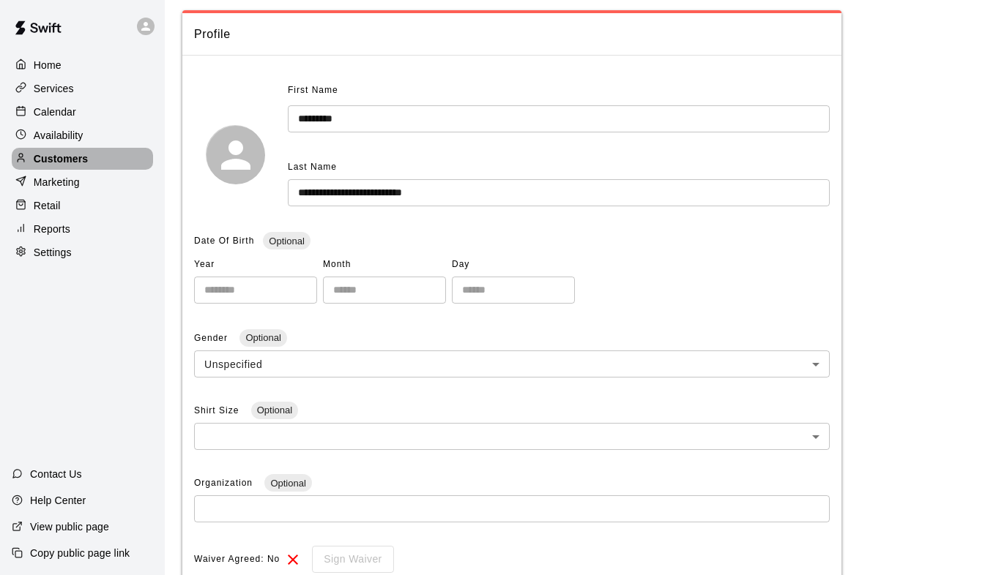
click at [96, 165] on div "Customers" at bounding box center [82, 159] width 141 height 22
